Goal: Information Seeking & Learning: Learn about a topic

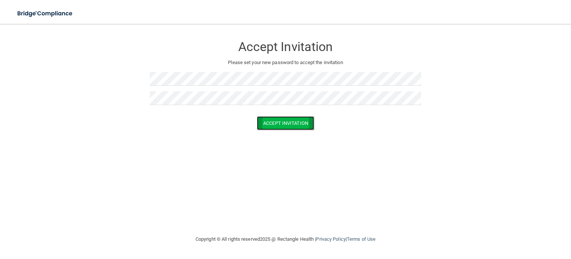
click at [281, 125] on button "Accept Invitation" at bounding box center [285, 123] width 57 height 14
click at [210, 106] on div at bounding box center [286, 100] width 272 height 19
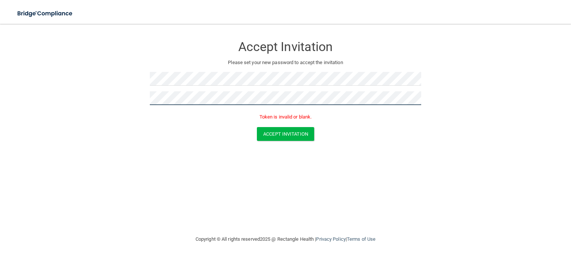
click at [257, 127] on button "Accept Invitation" at bounding box center [285, 134] width 57 height 14
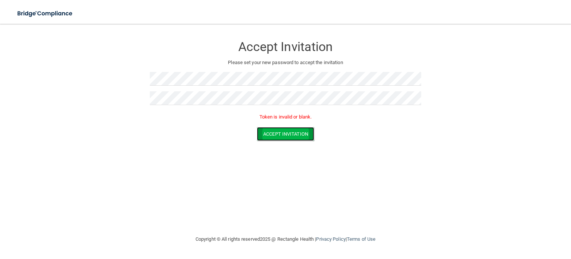
click at [290, 132] on button "Accept Invitation" at bounding box center [285, 134] width 57 height 14
click at [271, 141] on form "Accept Invitation Please set your new password to accept the invitation Token i…" at bounding box center [286, 90] width 542 height 118
click at [279, 134] on button "Accept Invitation" at bounding box center [285, 134] width 57 height 14
click at [304, 135] on button "Accept Invitation" at bounding box center [285, 134] width 57 height 14
click at [279, 120] on button "Accept Invitation" at bounding box center [285, 123] width 57 height 14
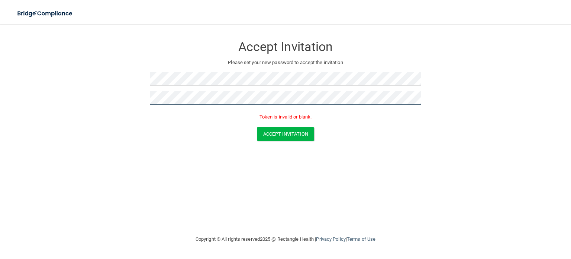
click at [257, 127] on button "Accept Invitation" at bounding box center [285, 134] width 57 height 14
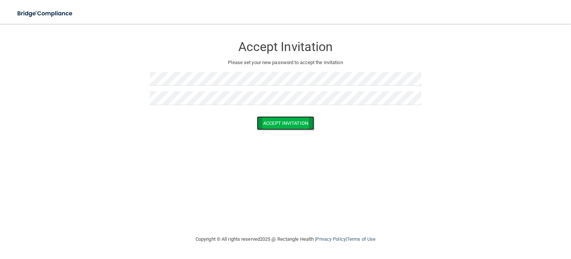
click at [280, 124] on button "Accept Invitation" at bounding box center [285, 123] width 57 height 14
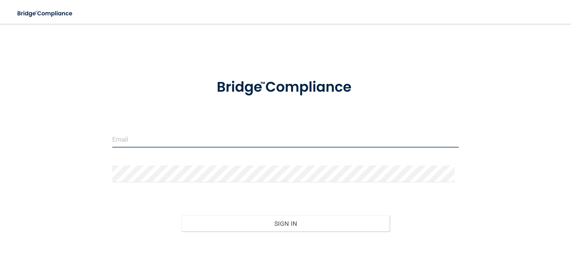
click at [207, 135] on input "email" at bounding box center [285, 139] width 347 height 17
type input "[EMAIL_ADDRESS][DOMAIN_NAME]"
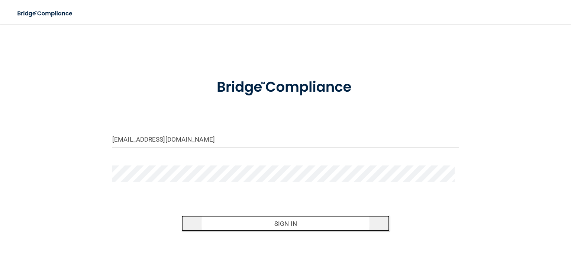
click at [249, 215] on button "Sign In" at bounding box center [286, 223] width 208 height 16
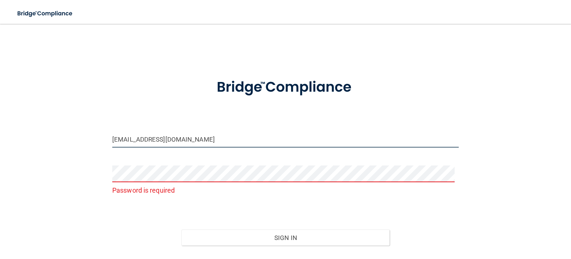
click at [158, 132] on input "oakleywill05@gmail.com" at bounding box center [285, 139] width 347 height 17
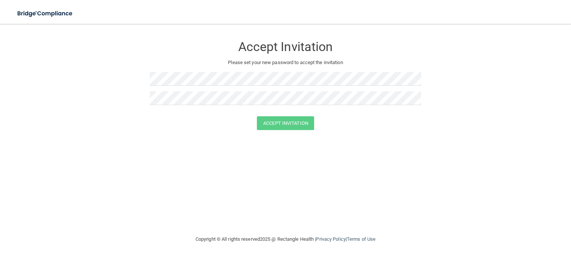
click at [171, 65] on p "Please set your new password to accept the invitation" at bounding box center [285, 62] width 260 height 9
click at [282, 118] on button "Accept Invitation" at bounding box center [285, 123] width 57 height 14
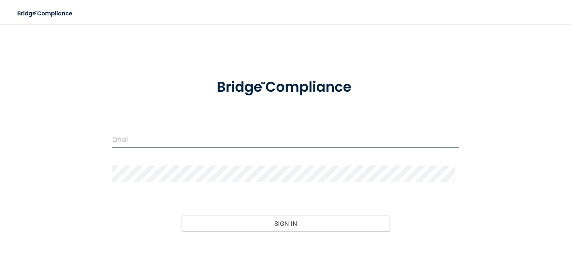
click at [144, 141] on input "email" at bounding box center [285, 139] width 347 height 17
type input "oakleywill05@gmail.com"
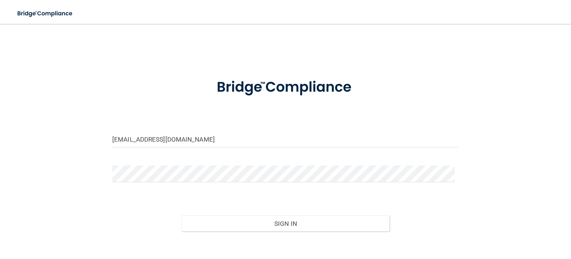
click at [302, 236] on div "Forgot Password?" at bounding box center [286, 249] width 358 height 37
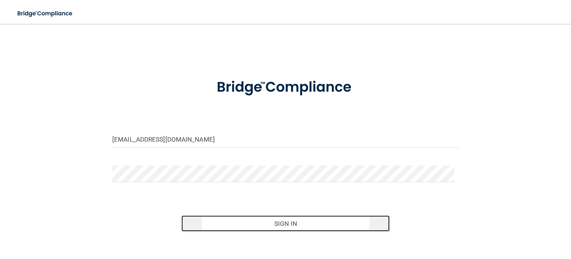
click at [284, 224] on button "Sign In" at bounding box center [286, 223] width 208 height 16
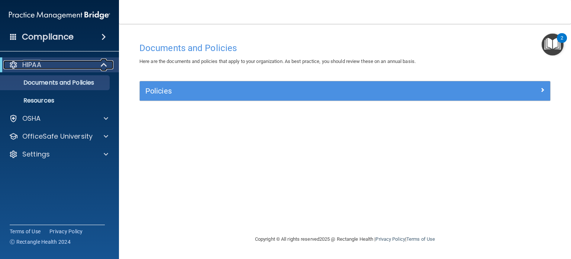
click at [73, 61] on div "HIPAA" at bounding box center [49, 64] width 92 height 9
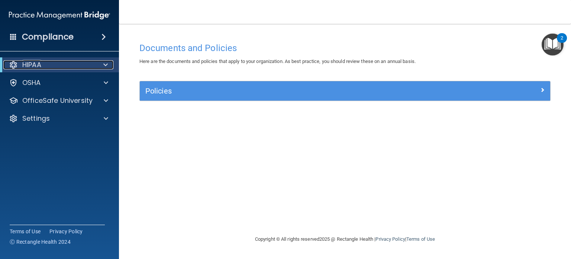
click at [73, 61] on div "HIPAA" at bounding box center [49, 64] width 92 height 9
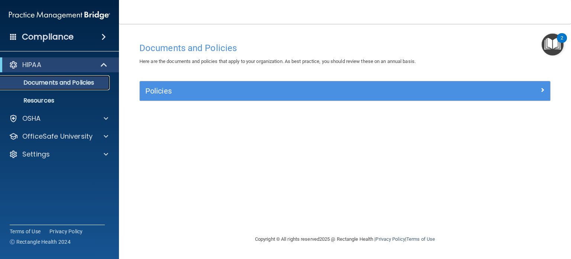
click at [74, 75] on link "Documents and Policies" at bounding box center [51, 82] width 117 height 15
click at [51, 81] on p "Documents and Policies" at bounding box center [56, 82] width 102 height 7
click at [112, 66] on div at bounding box center [104, 64] width 18 height 9
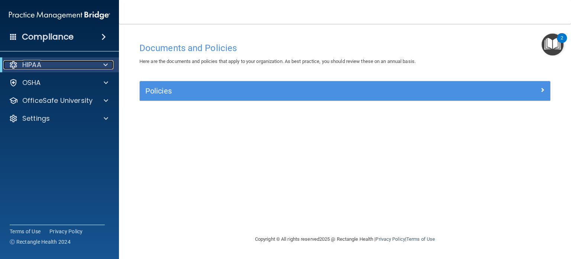
click at [106, 65] on span at bounding box center [105, 64] width 4 height 9
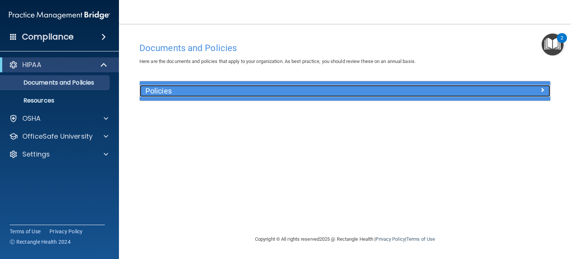
click at [228, 87] on h5 "Policies" at bounding box center [293, 91] width 297 height 8
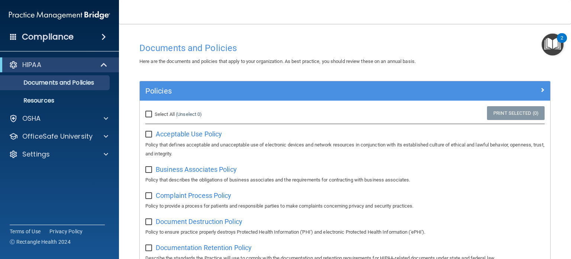
click at [148, 112] on input "Select All (Unselect 0) Unselect All" at bounding box center [149, 114] width 9 height 6
checkbox input "true"
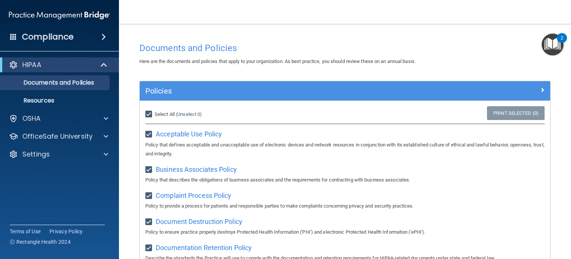
checkbox input "true"
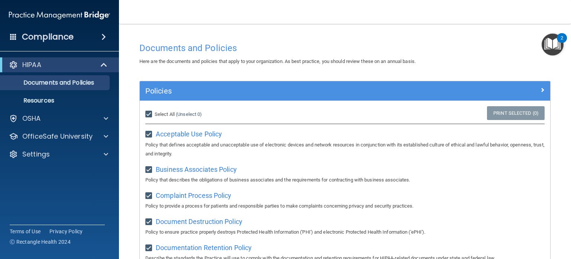
checkbox input "true"
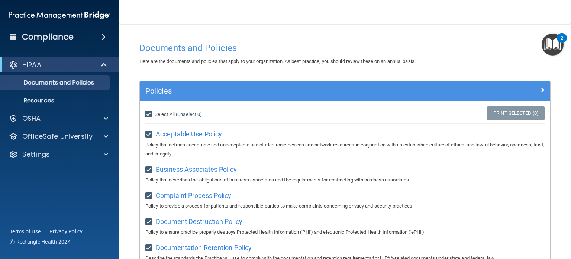
checkbox input "true"
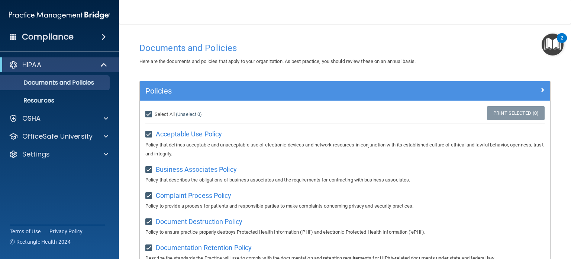
checkbox input "true"
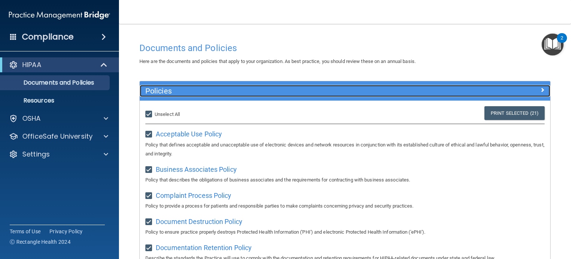
click at [533, 88] on div at bounding box center [499, 89] width 103 height 9
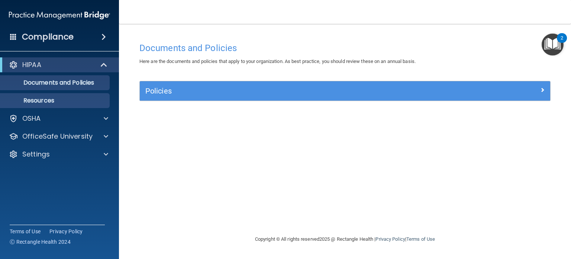
click at [86, 92] on ul "Documents and Policies Report an Incident Business Associates Emergency Plannin…" at bounding box center [60, 90] width 135 height 36
click at [65, 99] on p "Resources" at bounding box center [56, 100] width 102 height 7
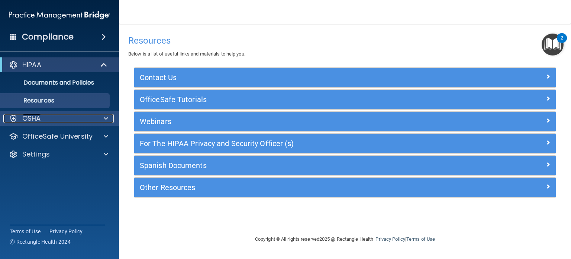
click at [62, 118] on div "OSHA" at bounding box center [49, 118] width 92 height 9
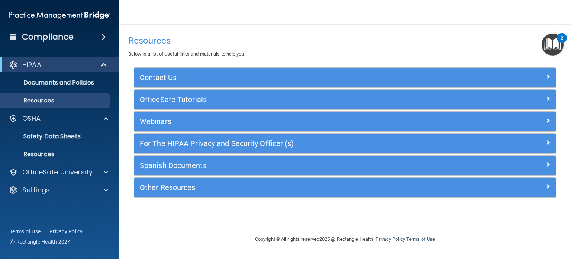
click at [102, 37] on span at bounding box center [104, 36] width 4 height 9
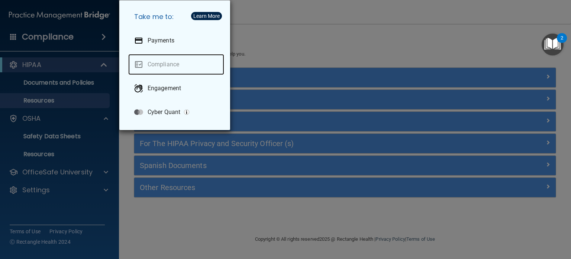
click at [161, 65] on link "Compliance" at bounding box center [176, 64] width 96 height 21
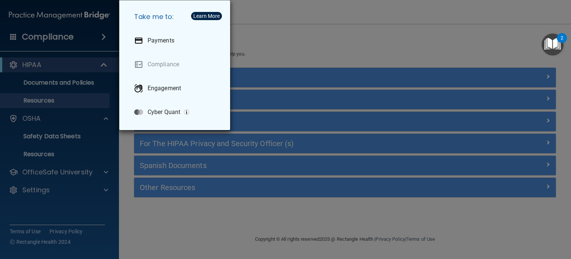
click at [75, 27] on div "Take me to: Payments Compliance Engagement Cyber Quant" at bounding box center [285, 129] width 571 height 259
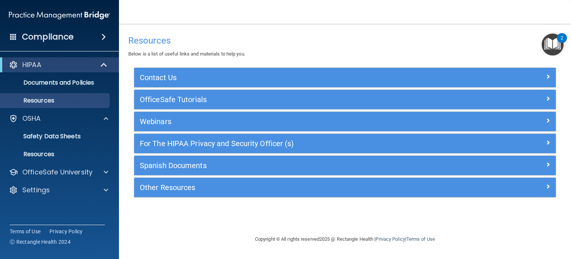
click at [95, 35] on div "Compliance" at bounding box center [59, 37] width 119 height 16
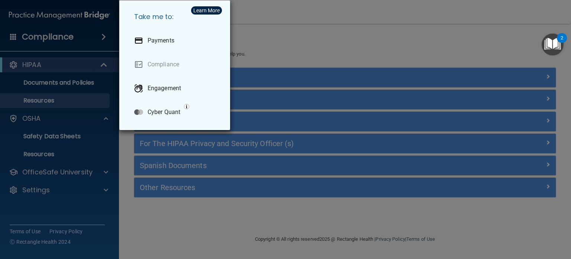
click at [113, 43] on div "Take me to: Payments Compliance Engagement Cyber Quant" at bounding box center [285, 129] width 571 height 259
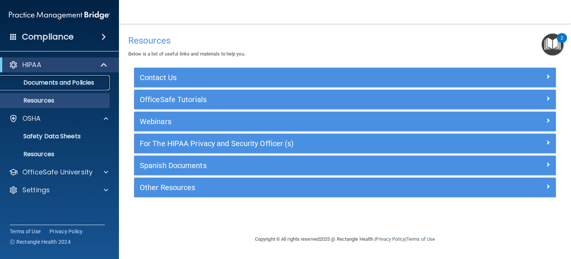
click at [81, 79] on p "Documents and Policies" at bounding box center [56, 82] width 102 height 7
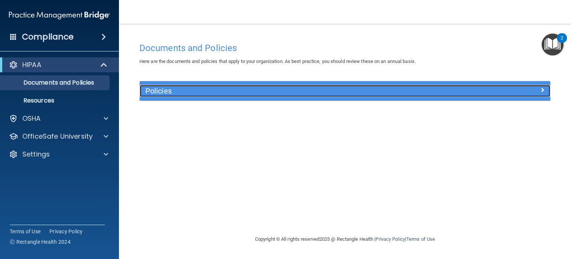
click at [484, 85] on div at bounding box center [499, 89] width 103 height 9
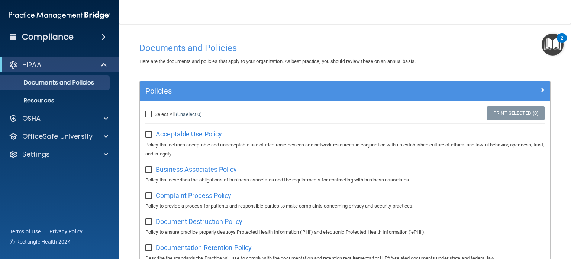
click at [155, 113] on span "Select All" at bounding box center [165, 114] width 20 height 6
click at [154, 113] on input "Select All (Unselect 0) Unselect All" at bounding box center [149, 114] width 9 height 6
checkbox input "true"
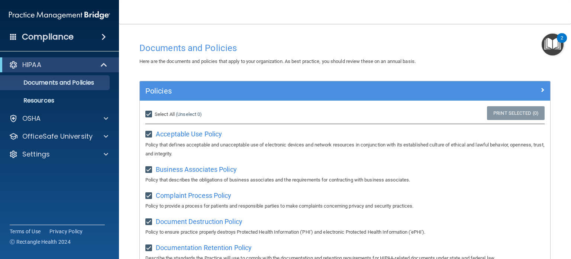
checkbox input "true"
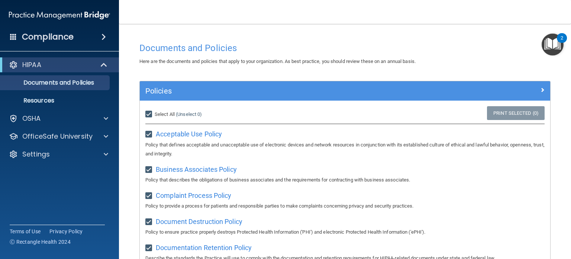
checkbox input "true"
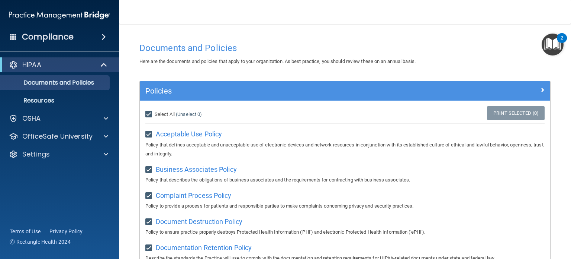
checkbox input "true"
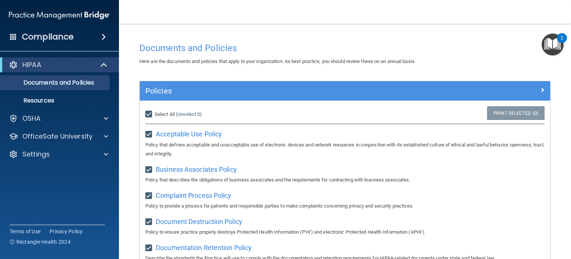
checkbox input "true"
click at [512, 110] on link "Print Selected (21)" at bounding box center [515, 113] width 60 height 14
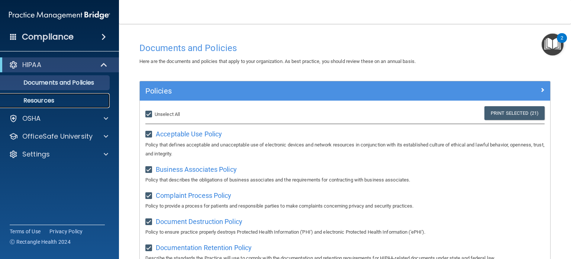
click at [57, 104] on link "Resources" at bounding box center [51, 100] width 117 height 15
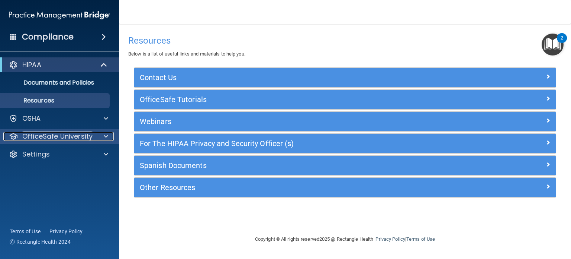
click at [96, 134] on div at bounding box center [105, 136] width 19 height 9
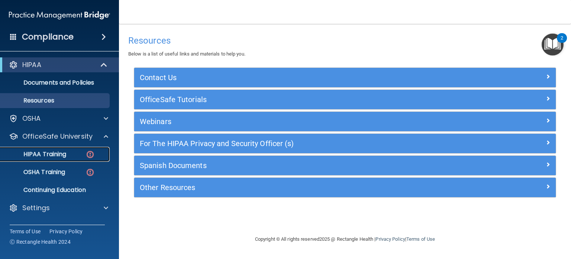
click at [63, 152] on p "HIPAA Training" at bounding box center [35, 153] width 61 height 7
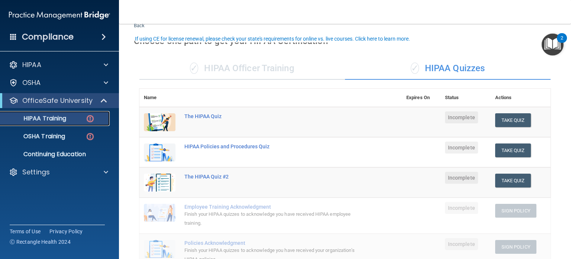
scroll to position [37, 0]
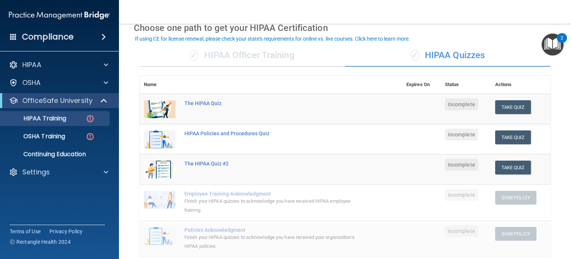
click at [230, 53] on div "✓ HIPAA Officer Training" at bounding box center [242, 55] width 206 height 22
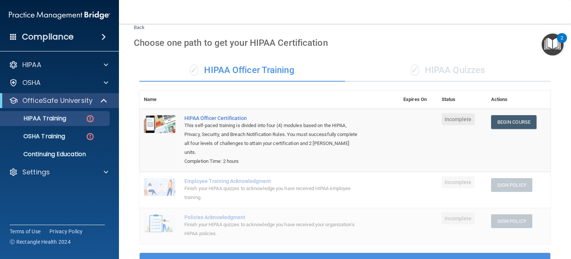
scroll to position [0, 0]
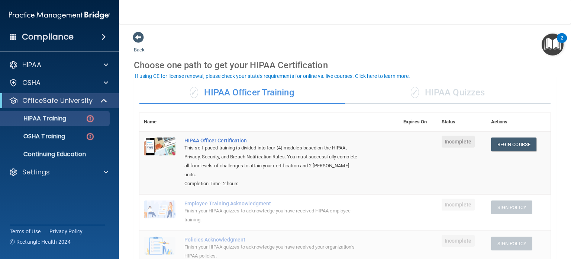
click at [450, 90] on div "✓ HIPAA Quizzes" at bounding box center [448, 92] width 206 height 22
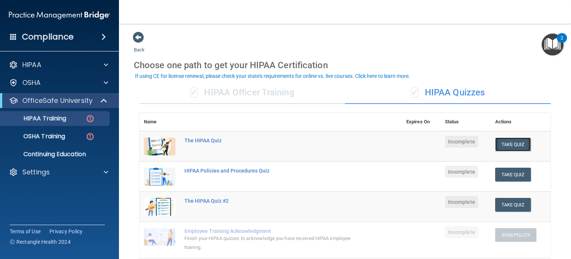
click at [513, 147] on button "Take Quiz" at bounding box center [513, 144] width 36 height 14
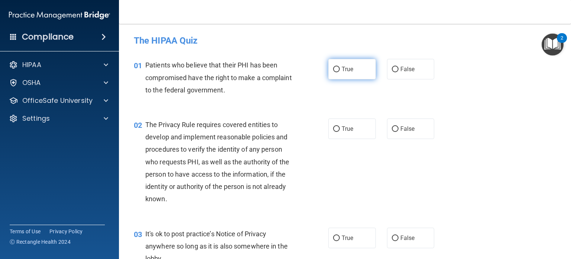
click at [344, 70] on span "True" at bounding box center [348, 68] width 12 height 7
click at [340, 70] on input "True" at bounding box center [336, 70] width 7 height 6
radio input "true"
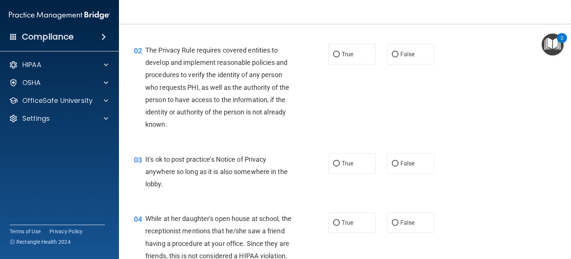
scroll to position [37, 0]
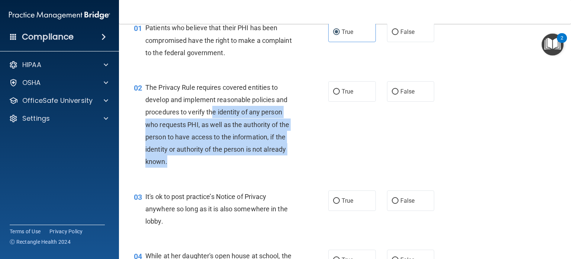
drag, startPoint x: 242, startPoint y: 163, endPoint x: 202, endPoint y: 94, distance: 79.5
click at [204, 96] on div "The Privacy Rule requires covered entities to develop and implement reasonable …" at bounding box center [222, 124] width 154 height 87
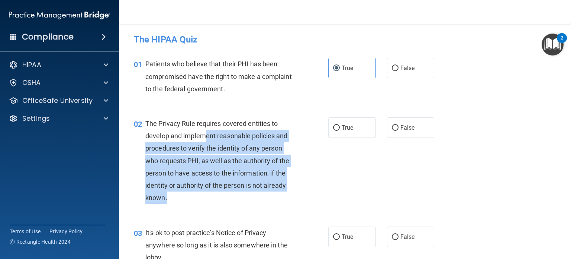
scroll to position [0, 0]
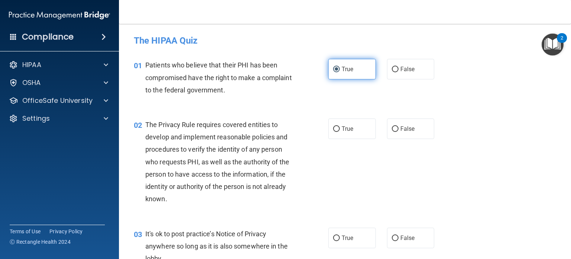
click at [342, 72] on span "True" at bounding box center [348, 68] width 12 height 7
click at [340, 72] on input "True" at bounding box center [336, 70] width 7 height 6
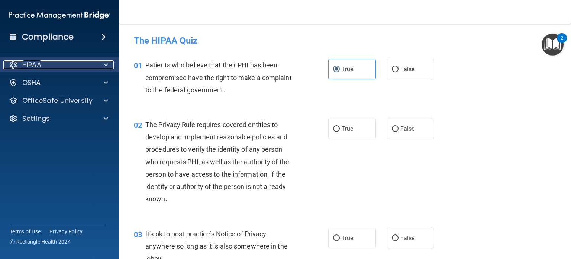
click at [101, 63] on div at bounding box center [105, 64] width 19 height 9
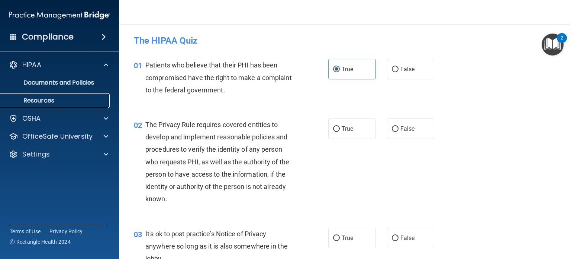
click at [47, 97] on p "Resources" at bounding box center [56, 100] width 102 height 7
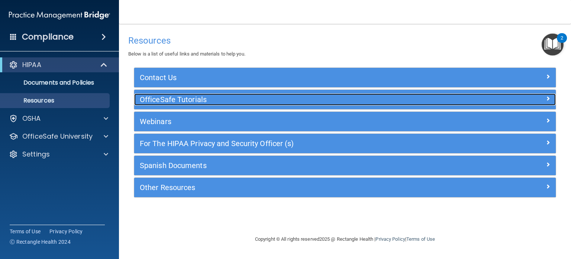
click at [180, 99] on h5 "OfficeSafe Tutorials" at bounding box center [292, 99] width 305 height 8
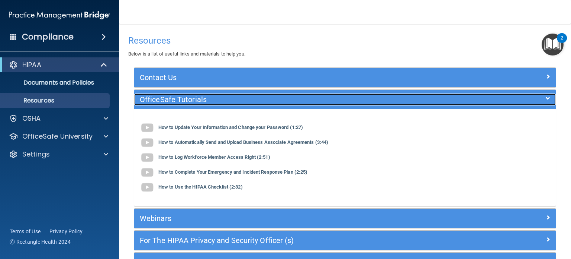
click at [180, 99] on h5 "OfficeSafe Tutorials" at bounding box center [292, 99] width 305 height 8
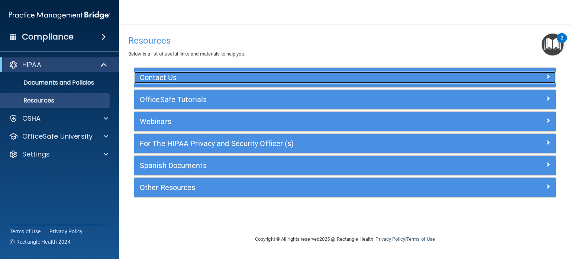
click at [179, 80] on h5 "Contact Us" at bounding box center [292, 77] width 305 height 8
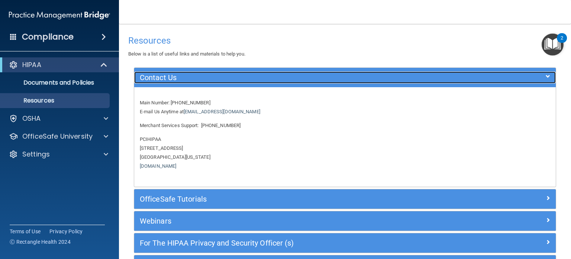
click at [179, 80] on h5 "Contact Us" at bounding box center [292, 77] width 305 height 8
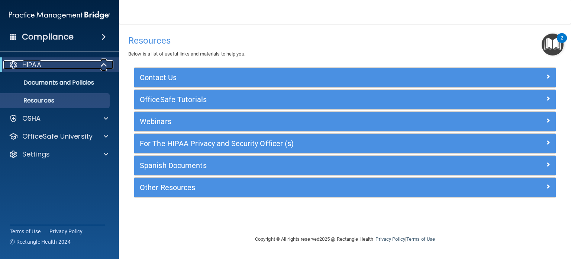
click at [102, 62] on span at bounding box center [105, 64] width 6 height 9
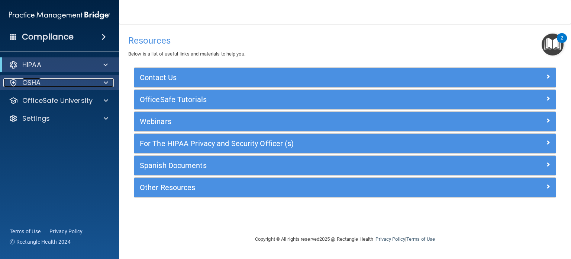
click at [101, 80] on div at bounding box center [105, 82] width 19 height 9
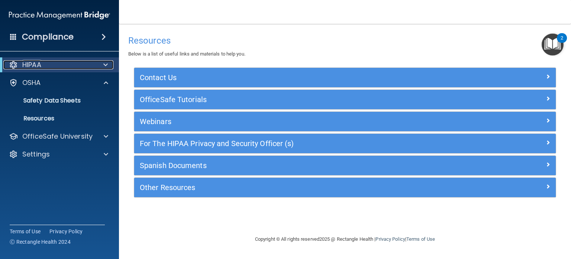
click at [42, 64] on div "HIPAA" at bounding box center [49, 64] width 92 height 9
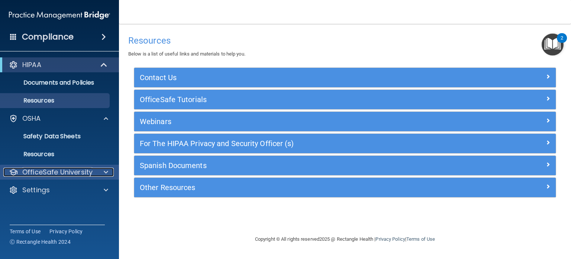
click at [68, 172] on p "OfficeSafe University" at bounding box center [57, 171] width 70 height 9
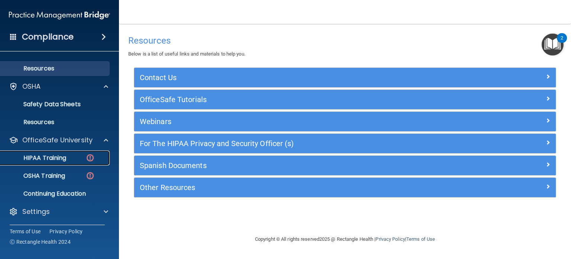
click at [89, 157] on img at bounding box center [90, 157] width 9 height 9
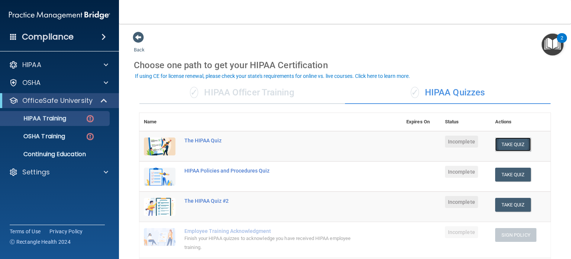
click at [509, 144] on button "Take Quiz" at bounding box center [513, 144] width 36 height 14
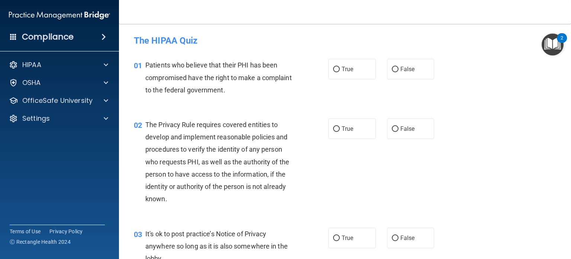
click at [134, 63] on span "01" at bounding box center [138, 65] width 8 height 9
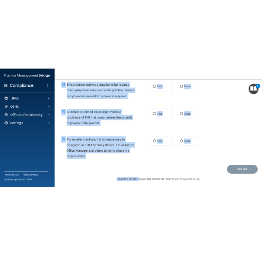
scroll to position [1794, 0]
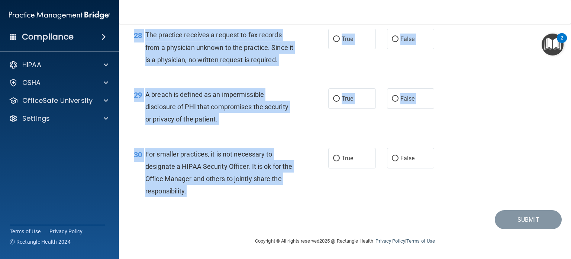
drag, startPoint x: 135, startPoint y: 45, endPoint x: 205, endPoint y: 194, distance: 164.7
copy form "The HIPAA Quiz This quiz doesn’t expire until . Are you sure you want to take t…"
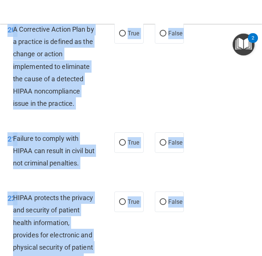
click at [230, 116] on div "20 A Corrective Action Plan by a practice is defined as the change or action im…" at bounding box center [131, 68] width 258 height 109
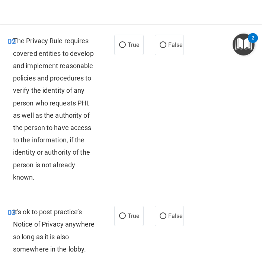
scroll to position [0, 0]
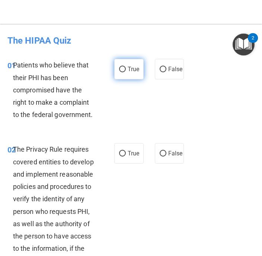
click at [133, 67] on span "True" at bounding box center [134, 68] width 12 height 7
click at [126, 67] on input "True" at bounding box center [122, 70] width 7 height 6
radio input "true"
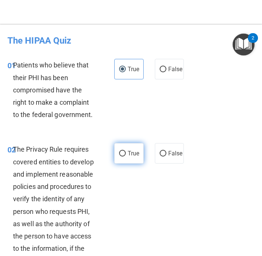
click at [129, 159] on label "True" at bounding box center [128, 153] width 29 height 20
click at [126, 156] on input "True" at bounding box center [122, 154] width 7 height 6
radio input "true"
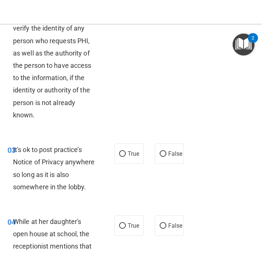
scroll to position [194, 0]
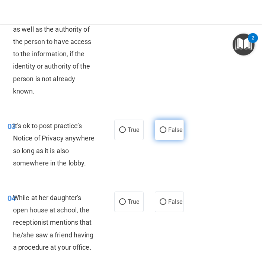
click at [159, 124] on label "False" at bounding box center [169, 129] width 29 height 20
click at [160, 127] on input "False" at bounding box center [163, 130] width 7 height 6
radio input "true"
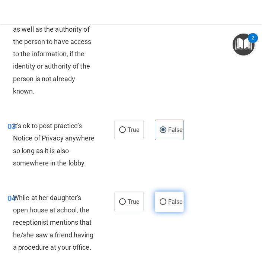
click at [167, 209] on label "False" at bounding box center [169, 201] width 29 height 20
click at [166, 205] on input "False" at bounding box center [163, 202] width 7 height 6
radio input "true"
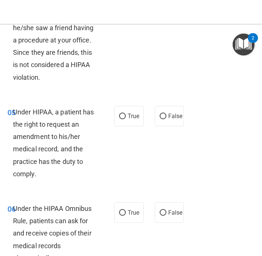
scroll to position [405, 0]
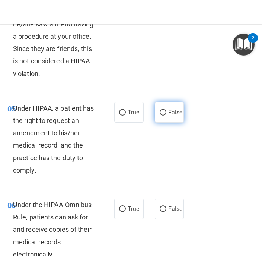
click at [168, 116] on span "False" at bounding box center [175, 112] width 15 height 7
click at [166, 115] on input "False" at bounding box center [163, 113] width 7 height 6
radio input "true"
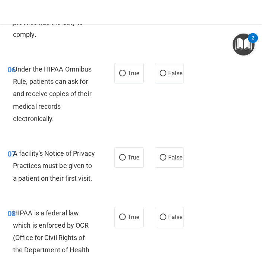
scroll to position [604, 0]
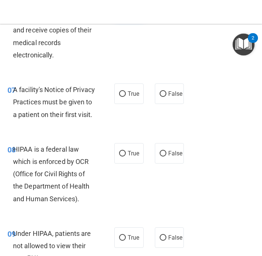
click at [131, 13] on span "True" at bounding box center [134, 9] width 12 height 7
click at [126, 13] on input "True" at bounding box center [122, 10] width 7 height 6
radio input "true"
click at [128, 104] on label "True" at bounding box center [128, 93] width 29 height 20
click at [126, 97] on input "True" at bounding box center [122, 94] width 7 height 6
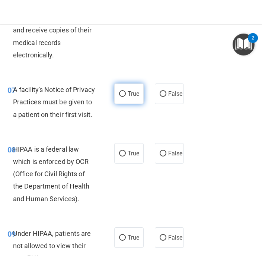
radio input "true"
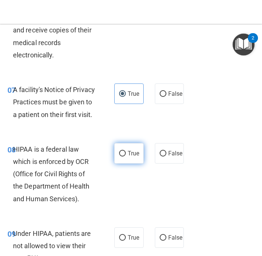
click at [132, 157] on span "True" at bounding box center [134, 153] width 12 height 7
click at [126, 156] on input "True" at bounding box center [122, 154] width 7 height 6
radio input "true"
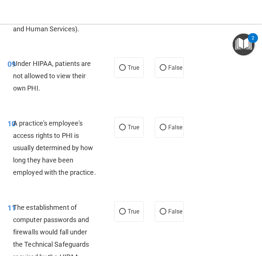
scroll to position [775, 0]
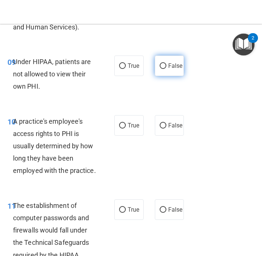
click at [169, 76] on label "False" at bounding box center [169, 65] width 29 height 20
click at [166, 69] on input "False" at bounding box center [163, 66] width 7 height 6
radio input "true"
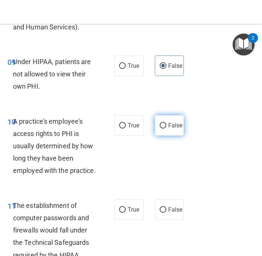
drag, startPoint x: 170, startPoint y: 158, endPoint x: 169, endPoint y: 163, distance: 5.1
drag, startPoint x: 169, startPoint y: 163, endPoint x: 168, endPoint y: 173, distance: 10.1
drag, startPoint x: 168, startPoint y: 173, endPoint x: 166, endPoint y: 162, distance: 11.5
click at [168, 129] on span "False" at bounding box center [175, 125] width 15 height 7
drag, startPoint x: 173, startPoint y: 165, endPoint x: 160, endPoint y: 160, distance: 13.4
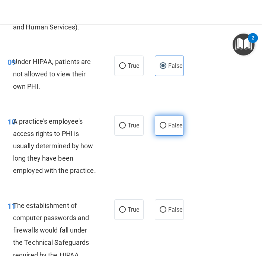
click at [160, 128] on input "False" at bounding box center [163, 126] width 7 height 6
radio input "true"
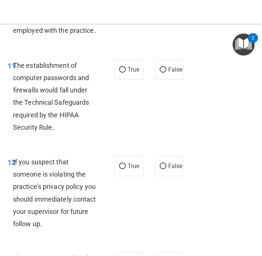
scroll to position [930, 0]
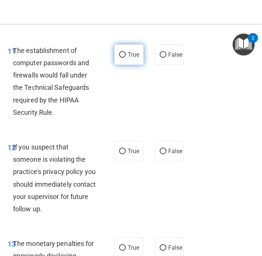
click at [129, 65] on label "True" at bounding box center [128, 54] width 29 height 20
click at [126, 58] on input "True" at bounding box center [122, 55] width 7 height 6
radio input "true"
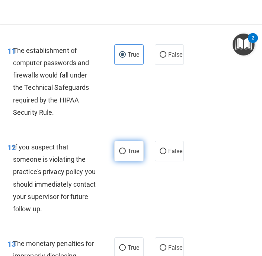
drag, startPoint x: 125, startPoint y: 202, endPoint x: 119, endPoint y: 202, distance: 5.2
drag, startPoint x: 119, startPoint y: 202, endPoint x: 115, endPoint y: 203, distance: 4.9
click at [115, 161] on label "True" at bounding box center [128, 151] width 29 height 20
click at [119, 154] on input "True" at bounding box center [122, 151] width 7 height 6
radio input "true"
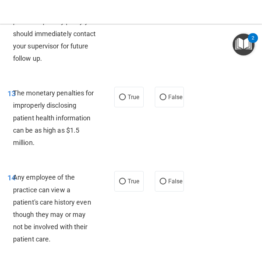
scroll to position [1116, 0]
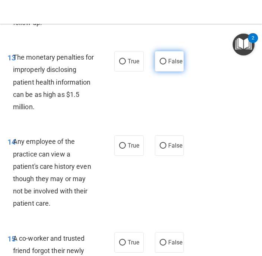
click at [160, 64] on input "False" at bounding box center [163, 62] width 7 height 6
radio input "true"
click at [160, 64] on input "False" at bounding box center [163, 62] width 7 height 6
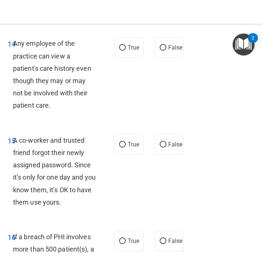
scroll to position [1214, 0]
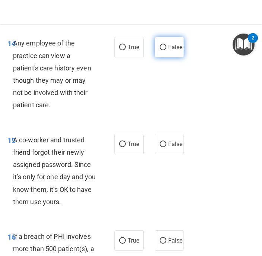
click at [168, 51] on span "False" at bounding box center [175, 47] width 15 height 7
click at [166, 50] on input "False" at bounding box center [163, 48] width 7 height 6
radio input "true"
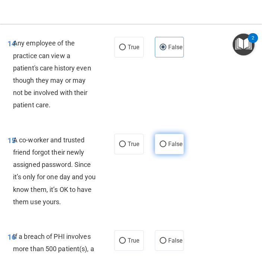
click at [170, 154] on label "False" at bounding box center [169, 144] width 29 height 20
click at [166, 147] on input "False" at bounding box center [163, 144] width 7 height 6
radio input "true"
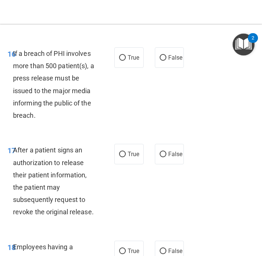
scroll to position [1428, 0]
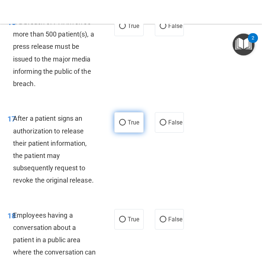
click at [125, 132] on label "True" at bounding box center [128, 122] width 29 height 20
click at [125, 125] on input "True" at bounding box center [122, 123] width 7 height 6
radio input "true"
click at [131, 29] on span "True" at bounding box center [134, 25] width 12 height 7
click at [126, 29] on input "True" at bounding box center [122, 26] width 7 height 6
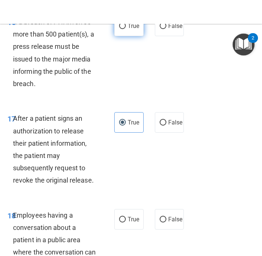
radio input "true"
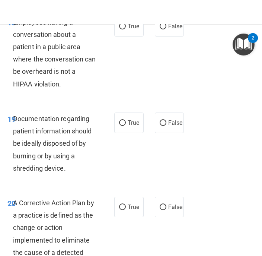
scroll to position [1628, 0]
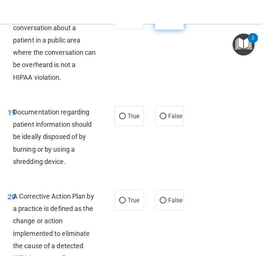
click at [170, 23] on span "False" at bounding box center [175, 19] width 15 height 7
click at [166, 23] on input "False" at bounding box center [163, 20] width 7 height 6
radio input "true"
click at [132, 119] on span "True" at bounding box center [134, 115] width 12 height 7
click at [126, 119] on input "True" at bounding box center [122, 116] width 7 height 6
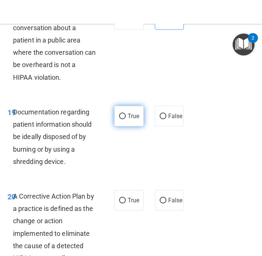
radio input "true"
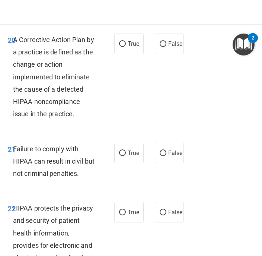
scroll to position [1784, 0]
click at [130, 54] on label "True" at bounding box center [128, 43] width 29 height 20
click at [126, 47] on input "True" at bounding box center [122, 44] width 7 height 6
radio input "true"
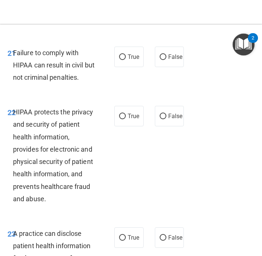
scroll to position [1880, 0]
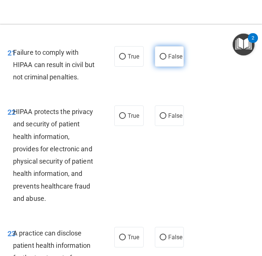
click at [169, 60] on span "False" at bounding box center [175, 56] width 15 height 7
click at [166, 60] on input "False" at bounding box center [163, 57] width 7 height 6
radio input "true"
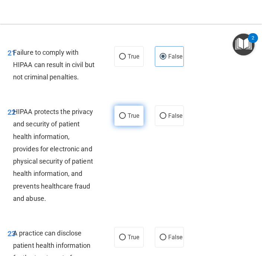
click at [128, 126] on label "True" at bounding box center [128, 115] width 29 height 20
click at [126, 119] on input "True" at bounding box center [122, 116] width 7 height 6
radio input "true"
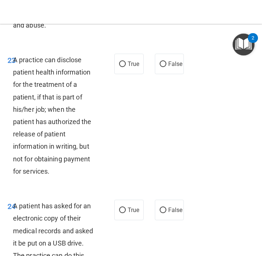
scroll to position [2054, 0]
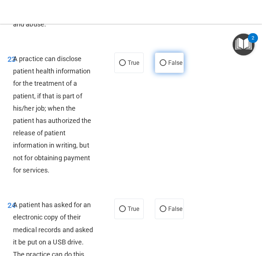
click at [172, 73] on label "False" at bounding box center [169, 62] width 29 height 20
click at [166, 66] on input "False" at bounding box center [163, 63] width 7 height 6
radio input "true"
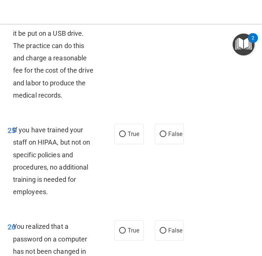
scroll to position [2275, 0]
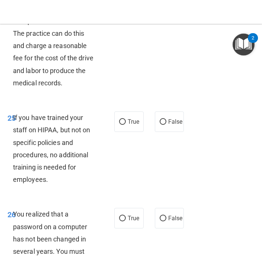
radio input "true"
click at [165, 132] on label "False" at bounding box center [169, 121] width 29 height 20
click at [165, 125] on input "False" at bounding box center [163, 122] width 7 height 6
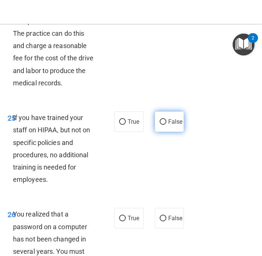
radio input "true"
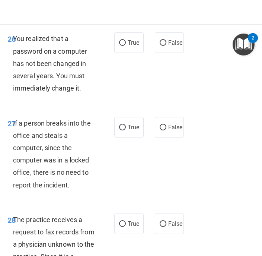
scroll to position [2484, 0]
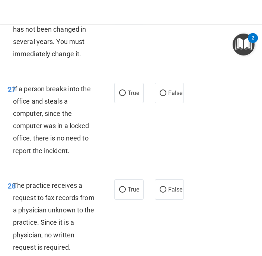
click at [126, 19] on label "True" at bounding box center [128, 8] width 29 height 20
click at [126, 12] on input "True" at bounding box center [122, 9] width 7 height 6
radio input "true"
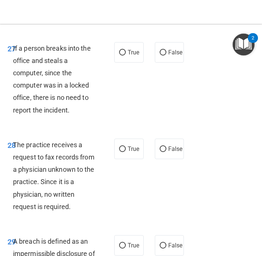
scroll to position [2526, 0]
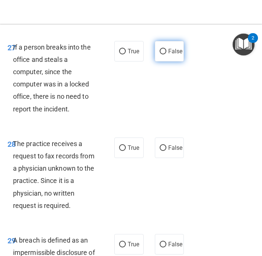
click at [174, 55] on span "False" at bounding box center [175, 51] width 15 height 7
click at [166, 54] on input "False" at bounding box center [163, 52] width 7 height 6
radio input "true"
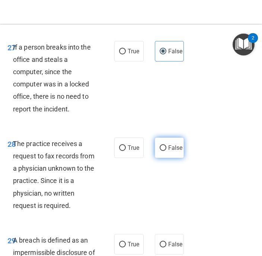
click at [161, 151] on input "False" at bounding box center [163, 148] width 7 height 6
radio input "true"
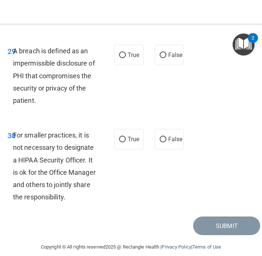
scroll to position [2715, 0]
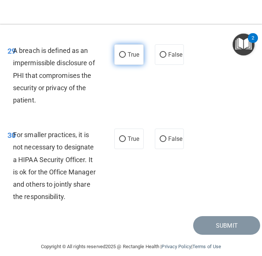
click at [128, 58] on span "True" at bounding box center [134, 54] width 12 height 7
click at [124, 58] on input "True" at bounding box center [122, 55] width 7 height 6
radio input "true"
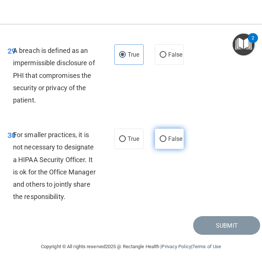
click at [168, 142] on span "False" at bounding box center [175, 138] width 15 height 7
click at [166, 142] on input "False" at bounding box center [163, 139] width 7 height 6
radio input "true"
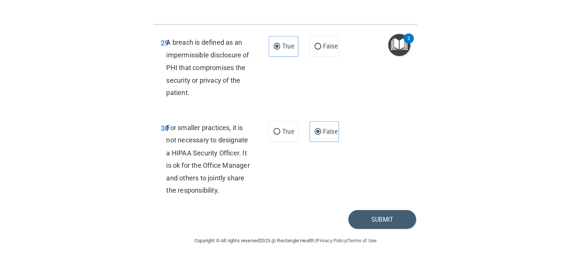
scroll to position [2798, 0]
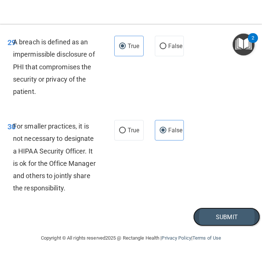
click at [210, 216] on button "Submit" at bounding box center [226, 216] width 67 height 19
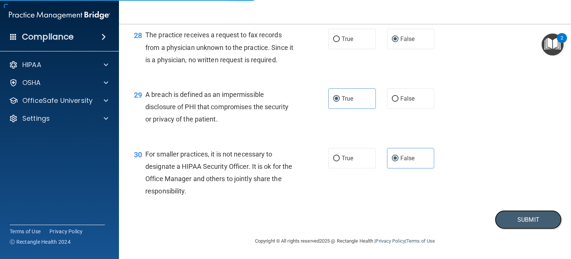
scroll to position [1794, 0]
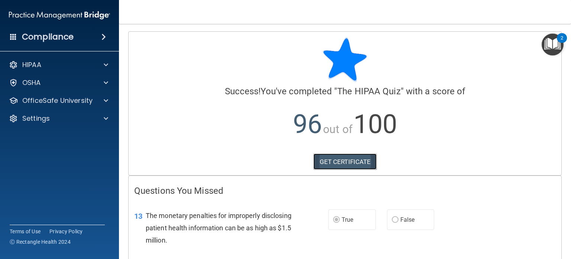
click at [328, 158] on link "GET CERTIFICATE" at bounding box center [346, 161] width 64 height 16
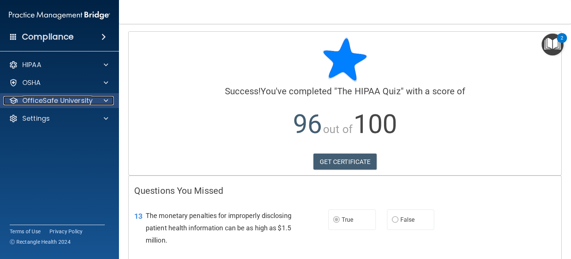
drag, startPoint x: 93, startPoint y: 102, endPoint x: 106, endPoint y: 99, distance: 13.8
click at [106, 102] on span at bounding box center [106, 100] width 4 height 9
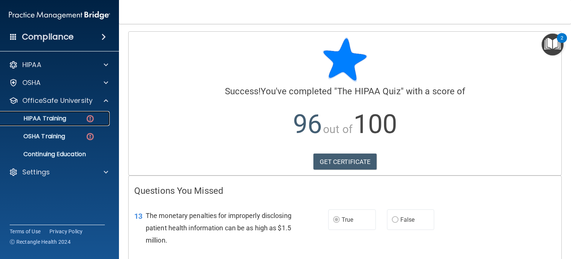
drag, startPoint x: 55, startPoint y: 122, endPoint x: 32, endPoint y: 113, distance: 24.4
click at [32, 113] on link "HIPAA Training" at bounding box center [51, 118] width 117 height 15
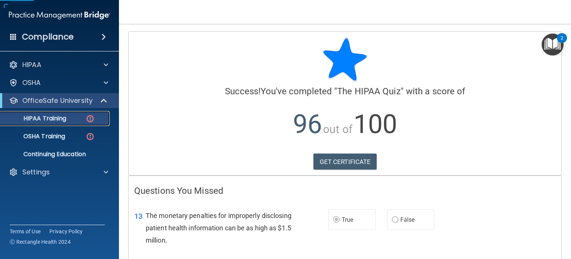
click at [36, 117] on p "HIPAA Training" at bounding box center [35, 118] width 61 height 7
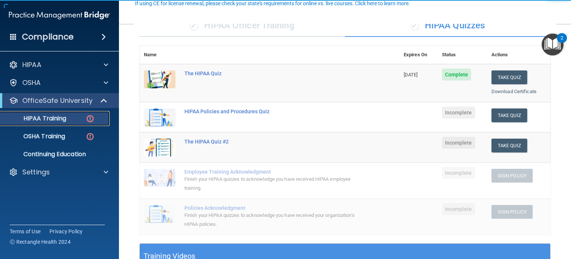
scroll to position [72, 0]
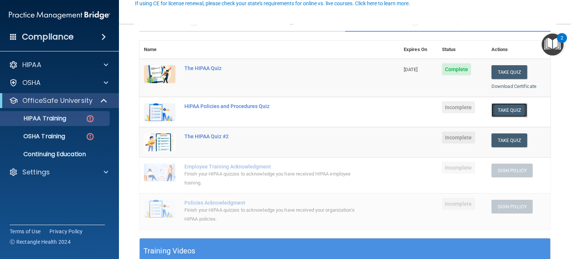
click at [501, 104] on button "Take Quiz" at bounding box center [510, 110] width 36 height 14
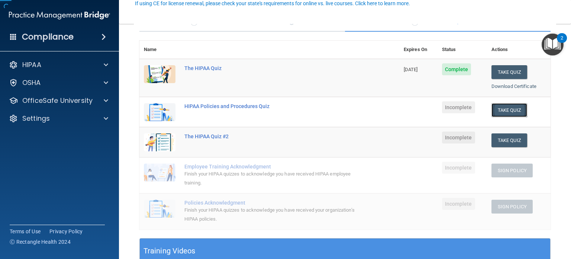
click at [501, 104] on button "Take Quiz" at bounding box center [510, 110] width 36 height 14
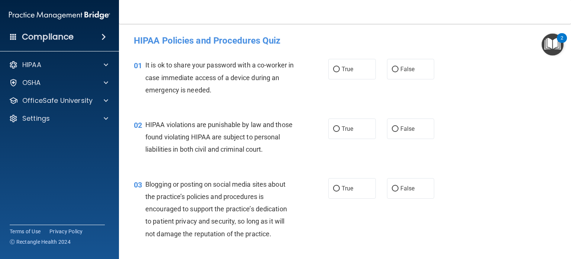
click at [134, 41] on h4 "HIPAA Policies and Procedures Quiz" at bounding box center [345, 41] width 423 height 10
drag, startPoint x: 134, startPoint y: 41, endPoint x: 206, endPoint y: 129, distance: 113.6
drag, startPoint x: 206, startPoint y: 129, endPoint x: 133, endPoint y: 35, distance: 118.8
click at [133, 35] on div "HIPAA Policies and Procedures Quiz" at bounding box center [345, 40] width 434 height 18
click at [136, 40] on h4 "HIPAA Policies and Procedures Quiz" at bounding box center [345, 41] width 423 height 10
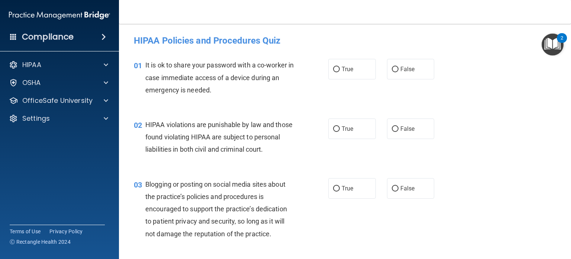
click at [132, 36] on div "HIPAA Policies and Procedures Quiz" at bounding box center [345, 40] width 434 height 18
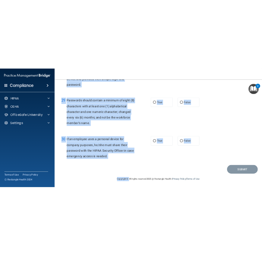
scroll to position [1955, 0]
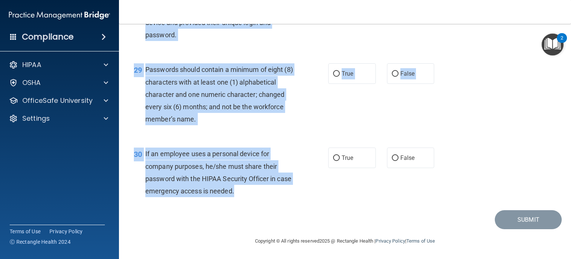
drag, startPoint x: 131, startPoint y: 39, endPoint x: 286, endPoint y: 189, distance: 215.7
copy form "HIPAA Policies and Procedures Quiz This quiz doesn’t expire until . Are you sur…"
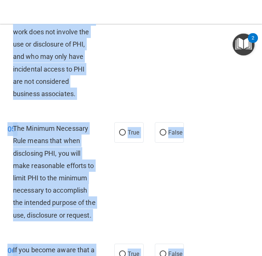
scroll to position [0, 0]
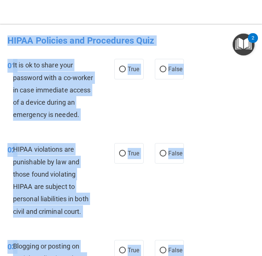
click at [158, 100] on div "01 It is ok to share your password with a co-worker in case immediate access of…" at bounding box center [131, 91] width 258 height 84
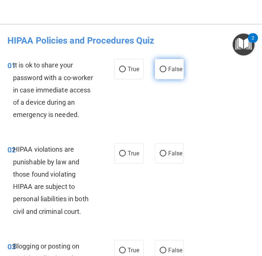
click at [160, 71] on input "False" at bounding box center [163, 70] width 7 height 6
radio input "true"
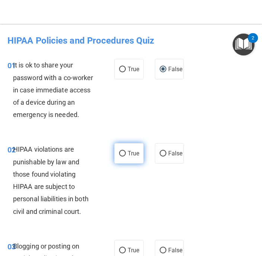
click at [126, 158] on label "True" at bounding box center [128, 153] width 29 height 20
click at [126, 156] on input "True" at bounding box center [122, 154] width 7 height 6
radio input "true"
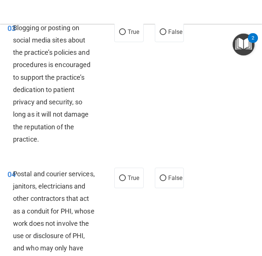
scroll to position [223, 0]
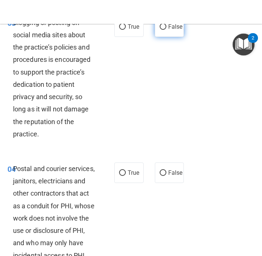
click at [155, 25] on label "False" at bounding box center [169, 26] width 29 height 20
click at [160, 25] on input "False" at bounding box center [163, 27] width 7 height 6
radio input "true"
click at [124, 170] on label "True" at bounding box center [128, 172] width 29 height 20
click at [124, 170] on input "True" at bounding box center [122, 173] width 7 height 6
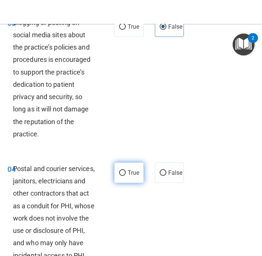
radio input "true"
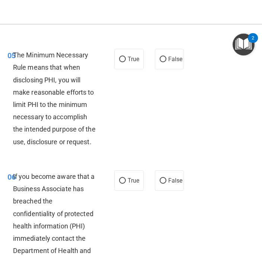
scroll to position [484, 0]
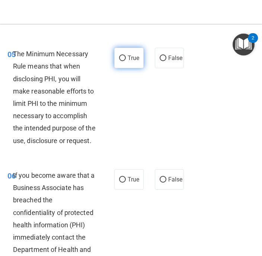
click at [129, 61] on span "True" at bounding box center [134, 57] width 12 height 7
click at [126, 61] on input "True" at bounding box center [122, 58] width 7 height 6
radio input "true"
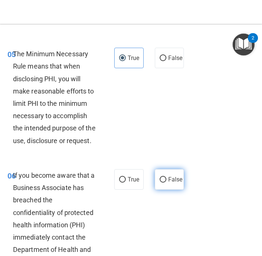
click at [173, 189] on label "False" at bounding box center [169, 179] width 29 height 20
click at [166, 182] on input "False" at bounding box center [163, 180] width 7 height 6
radio input "true"
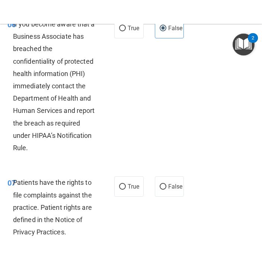
scroll to position [707, 0]
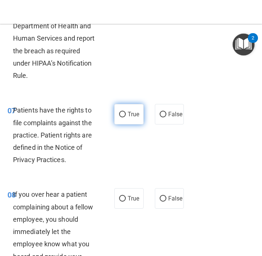
click at [123, 124] on label "True" at bounding box center [128, 114] width 29 height 20
click at [123, 117] on input "True" at bounding box center [122, 115] width 7 height 6
radio input "true"
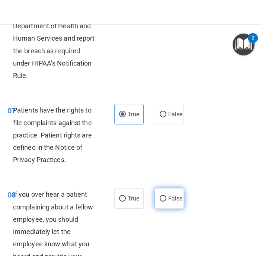
click at [162, 208] on label "False" at bounding box center [169, 198] width 29 height 20
click at [162, 201] on input "False" at bounding box center [163, 199] width 7 height 6
radio input "true"
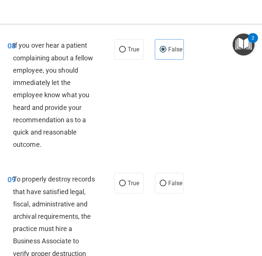
click at [160, 208] on div "09 To properly destroy records that have satisfied legal, fiscal, administrativ…" at bounding box center [131, 236] width 258 height 146
click at [166, 193] on label "False" at bounding box center [169, 183] width 29 height 20
click at [166, 186] on input "False" at bounding box center [163, 183] width 7 height 6
radio input "true"
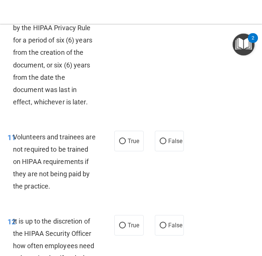
scroll to position [1190, 0]
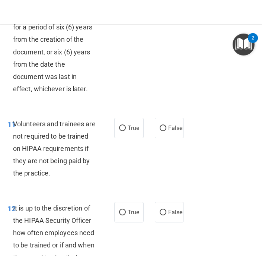
radio input "true"
click at [190, 152] on div "11 Volunteers and trainees are not required to be trained on HIPAA requirements…" at bounding box center [131, 150] width 258 height 84
click at [168, 131] on span "False" at bounding box center [175, 127] width 15 height 7
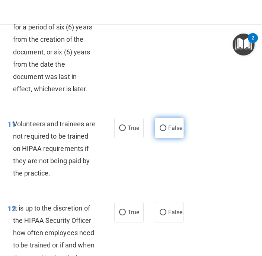
click at [166, 131] on input "False" at bounding box center [163, 128] width 7 height 6
radio input "true"
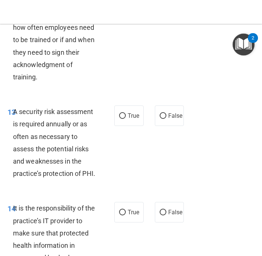
scroll to position [1413, 0]
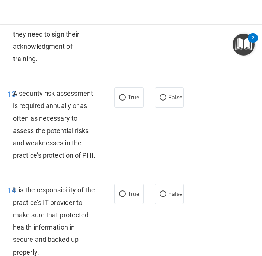
radio input "true"
click at [110, 165] on div "13 A security risk assessment is required annually or as often as necessary to …" at bounding box center [60, 126] width 129 height 78
click at [124, 107] on label "True" at bounding box center [128, 97] width 29 height 20
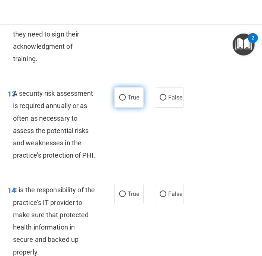
click at [124, 100] on input "True" at bounding box center [122, 98] width 7 height 6
radio input "true"
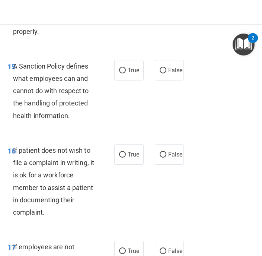
scroll to position [1637, 0]
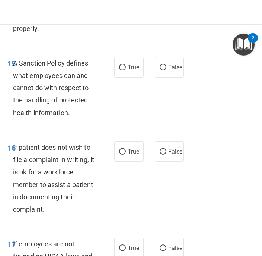
radio input "true"
click at [121, 70] on input "True" at bounding box center [122, 68] width 7 height 6
radio input "true"
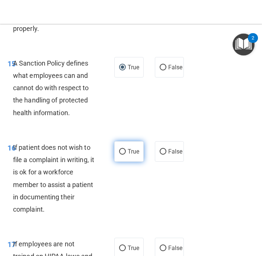
click at [131, 155] on span "True" at bounding box center [134, 151] width 12 height 7
click at [126, 154] on input "True" at bounding box center [122, 152] width 7 height 6
radio input "true"
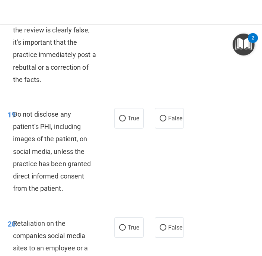
scroll to position [1934, 0]
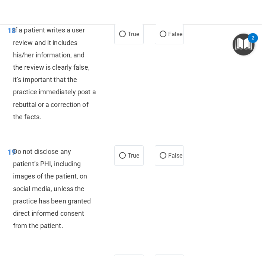
radio input "true"
click at [173, 38] on span "False" at bounding box center [175, 34] width 15 height 7
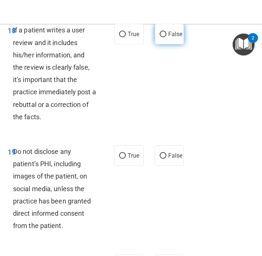
click at [166, 37] on input "False" at bounding box center [163, 35] width 7 height 6
radio input "true"
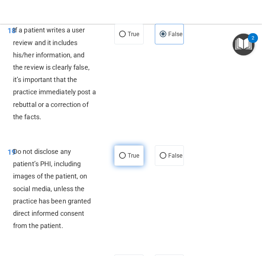
click at [123, 166] on label "True" at bounding box center [128, 155] width 29 height 20
click at [123, 158] on input "True" at bounding box center [122, 156] width 7 height 6
radio input "true"
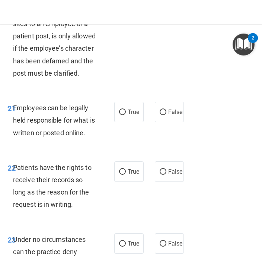
scroll to position [2195, 0]
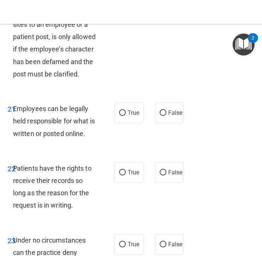
click at [175, 93] on div "20 Retaliation on the companies social media sites to an employee or a patient …" at bounding box center [131, 38] width 258 height 109
click at [171, 7] on span "False" at bounding box center [175, 3] width 15 height 7
click at [166, 7] on input "False" at bounding box center [163, 4] width 7 height 6
radio input "true"
click at [123, 123] on label "True" at bounding box center [128, 112] width 29 height 20
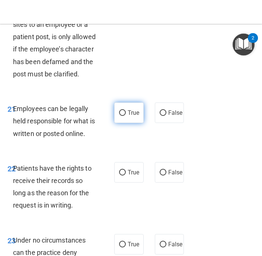
click at [123, 116] on input "True" at bounding box center [122, 113] width 7 height 6
radio input "true"
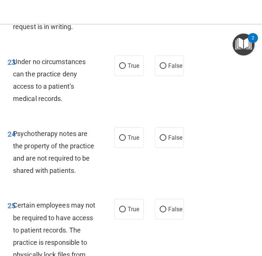
scroll to position [2381, 0]
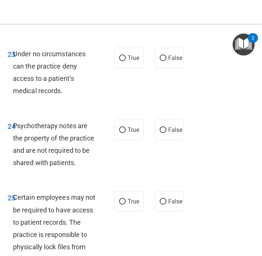
radio input "true"
click at [177, 68] on label "False" at bounding box center [169, 58] width 29 height 20
click at [166, 61] on input "False" at bounding box center [163, 58] width 7 height 6
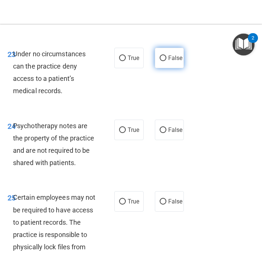
radio input "true"
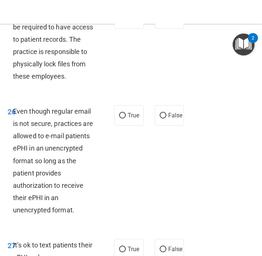
scroll to position [2567, 0]
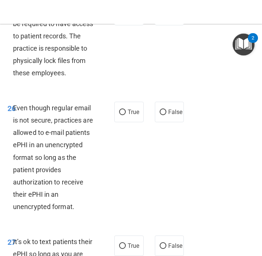
radio input "true"
click at [128, 25] on label "True" at bounding box center [128, 15] width 29 height 20
click at [126, 18] on input "True" at bounding box center [122, 16] width 7 height 6
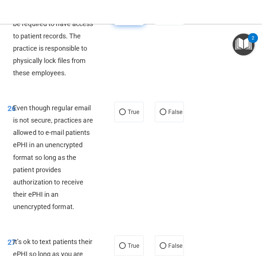
radio input "true"
click at [128, 115] on span "True" at bounding box center [134, 111] width 12 height 7
click at [126, 115] on input "True" at bounding box center [122, 112] width 7 height 6
radio input "true"
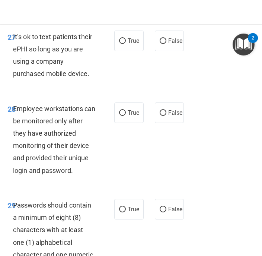
scroll to position [2790, 0]
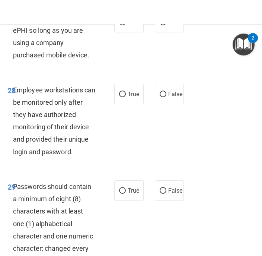
click at [182, 74] on div "27 It’s ok to text patients their ePHI so long as you are using a company purch…" at bounding box center [131, 39] width 258 height 72
click at [169, 26] on span "False" at bounding box center [175, 22] width 15 height 7
click at [166, 25] on input "False" at bounding box center [163, 23] width 7 height 6
radio input "true"
click at [168, 97] on span "False" at bounding box center [175, 93] width 15 height 7
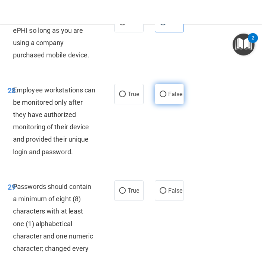
click at [166, 97] on input "False" at bounding box center [163, 95] width 7 height 6
radio input "true"
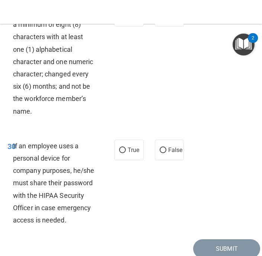
scroll to position [2976, 0]
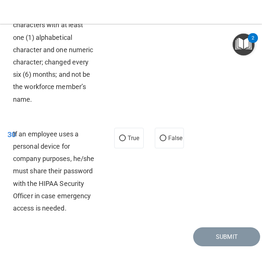
click at [123, 15] on label "True" at bounding box center [128, 4] width 29 height 20
click at [123, 7] on input "True" at bounding box center [122, 5] width 7 height 6
radio input "true"
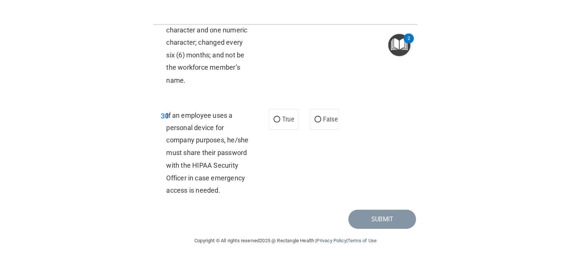
scroll to position [3132, 0]
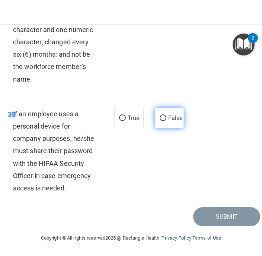
click at [174, 114] on span "False" at bounding box center [175, 117] width 15 height 7
click at [166, 115] on input "False" at bounding box center [163, 118] width 7 height 6
radio input "true"
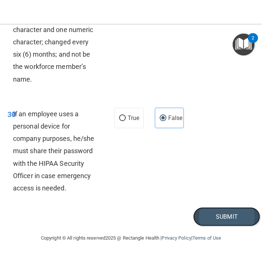
click at [221, 220] on button "Submit" at bounding box center [226, 216] width 67 height 19
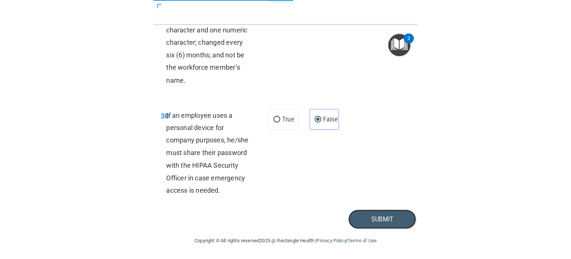
scroll to position [1955, 0]
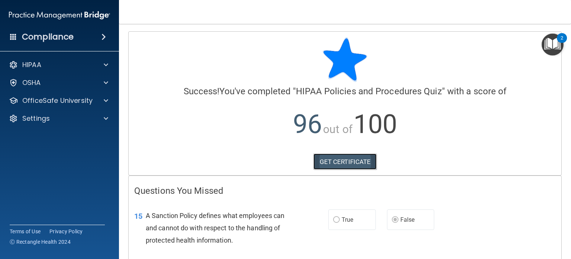
click at [333, 159] on link "GET CERTIFICATE" at bounding box center [346, 161] width 64 height 16
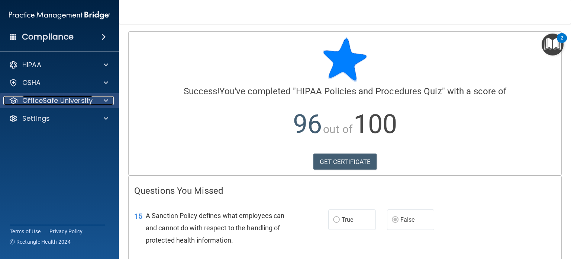
click at [69, 96] on p "OfficeSafe University" at bounding box center [57, 100] width 70 height 9
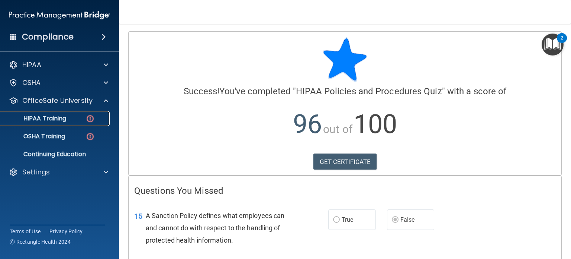
click at [63, 115] on p "HIPAA Training" at bounding box center [35, 118] width 61 height 7
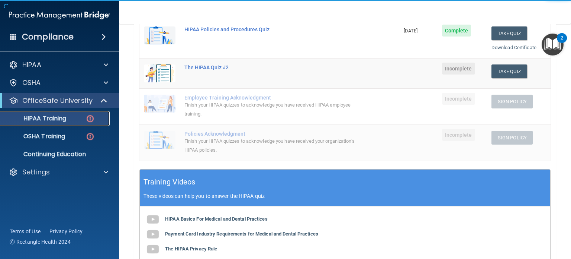
scroll to position [112, 0]
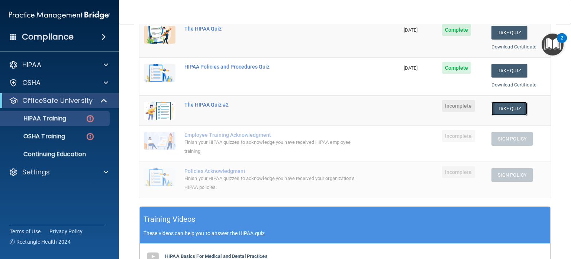
click at [510, 112] on button "Take Quiz" at bounding box center [510, 109] width 36 height 14
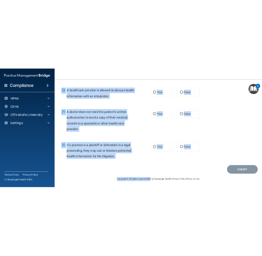
scroll to position [1794, 0]
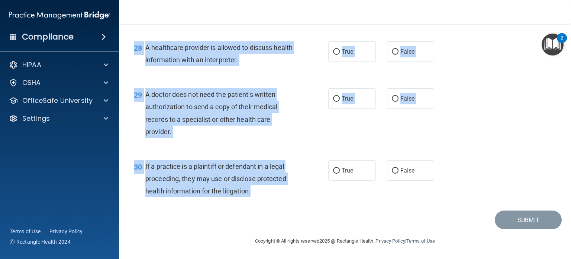
drag, startPoint x: 135, startPoint y: 39, endPoint x: 283, endPoint y: 193, distance: 213.6
copy form "The HIPAA Quiz #2 This quiz doesn’t expire until . Are you sure you want to tak…"
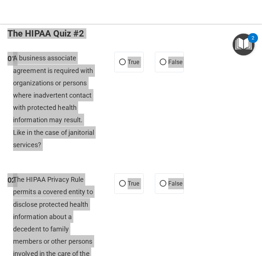
scroll to position [0, 0]
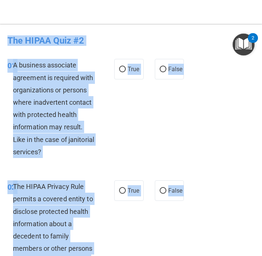
click at [124, 105] on div "01 A business associate agreement is required with organizations or persons whe…" at bounding box center [131, 109] width 258 height 121
click at [154, 92] on div "01 A business associate agreement is required with organizations or persons whe…" at bounding box center [131, 109] width 258 height 121
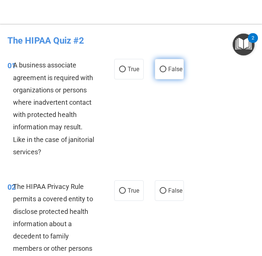
click at [160, 64] on label "False" at bounding box center [169, 69] width 29 height 20
click at [160, 67] on input "False" at bounding box center [163, 70] width 7 height 6
radio input "true"
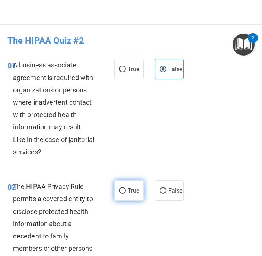
click at [123, 187] on label "True" at bounding box center [128, 190] width 29 height 20
click at [123, 188] on input "True" at bounding box center [122, 191] width 7 height 6
radio input "true"
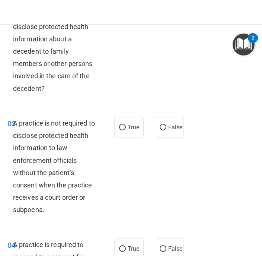
scroll to position [186, 0]
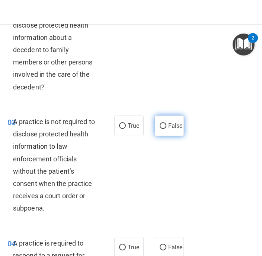
click at [174, 125] on span "False" at bounding box center [175, 125] width 15 height 7
click at [166, 125] on input "False" at bounding box center [163, 126] width 7 height 6
radio input "true"
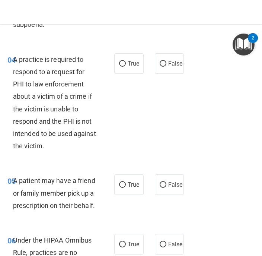
scroll to position [372, 0]
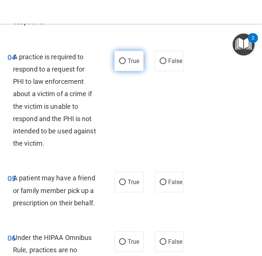
click at [115, 64] on label "True" at bounding box center [128, 61] width 29 height 20
click at [119, 64] on input "True" at bounding box center [122, 61] width 7 height 6
radio input "true"
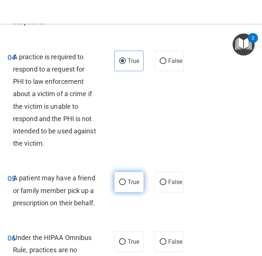
click at [129, 183] on span "True" at bounding box center [134, 181] width 12 height 7
click at [126, 183] on input "True" at bounding box center [122, 182] width 7 height 6
radio input "true"
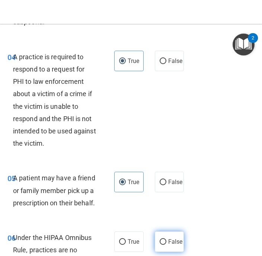
click at [162, 244] on input "False" at bounding box center [163, 242] width 7 height 6
radio input "true"
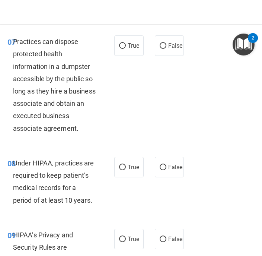
scroll to position [670, 0]
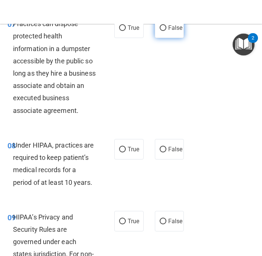
click at [168, 31] on span "False" at bounding box center [175, 27] width 15 height 7
click at [165, 31] on input "False" at bounding box center [163, 28] width 7 height 6
radio input "true"
click at [175, 159] on label "False" at bounding box center [169, 149] width 29 height 20
click at [166, 152] on input "False" at bounding box center [163, 150] width 7 height 6
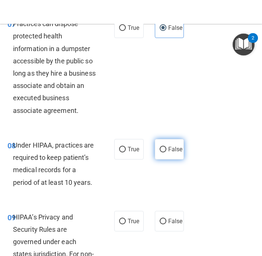
radio input "true"
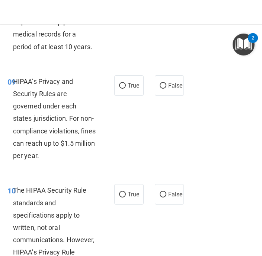
scroll to position [818, 0]
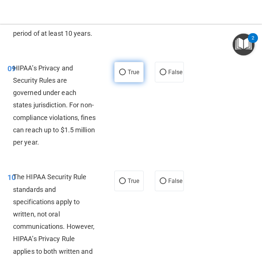
click at [118, 82] on label "True" at bounding box center [128, 72] width 29 height 20
click at [119, 75] on input "True" at bounding box center [122, 73] width 7 height 6
radio input "true"
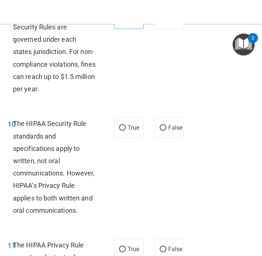
scroll to position [930, 0]
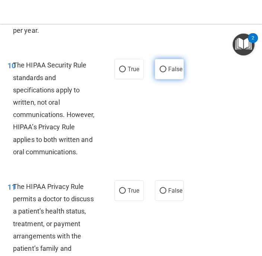
click at [168, 73] on span "False" at bounding box center [175, 68] width 15 height 7
click at [164, 72] on input "False" at bounding box center [163, 70] width 7 height 6
radio input "true"
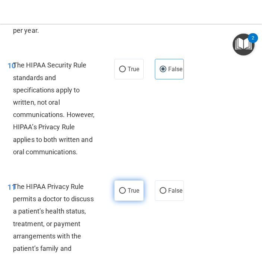
click at [115, 200] on label "True" at bounding box center [128, 190] width 29 height 20
click at [119, 193] on input "True" at bounding box center [122, 191] width 7 height 6
radio input "true"
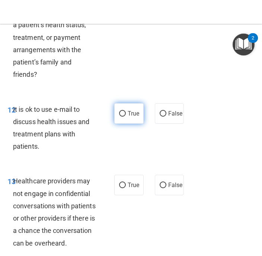
click at [131, 117] on span "True" at bounding box center [134, 113] width 12 height 7
click at [126, 116] on input "True" at bounding box center [122, 114] width 7 height 6
radio input "true"
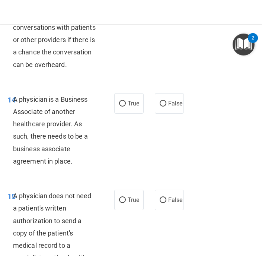
scroll to position [1302, 0]
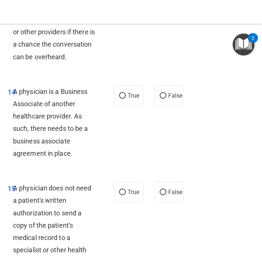
radio input "true"
click at [156, 145] on div "14 A physician is a Business Associate of another healthcare provider. As such,…" at bounding box center [131, 124] width 258 height 96
click at [164, 106] on label "False" at bounding box center [169, 95] width 29 height 20
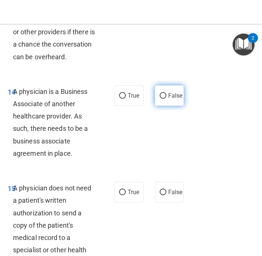
click at [164, 99] on input "False" at bounding box center [163, 96] width 7 height 6
radio input "true"
click at [134, 242] on div "15 A physician does not need a patient's written authorization to send a copy o…" at bounding box center [131, 232] width 258 height 121
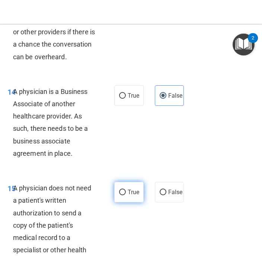
click at [134, 202] on label "True" at bounding box center [128, 192] width 29 height 20
click at [126, 195] on input "True" at bounding box center [122, 192] width 7 height 6
radio input "true"
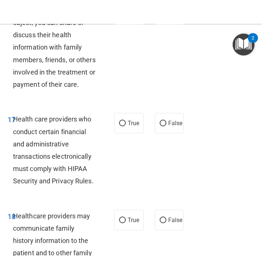
scroll to position [1638, 0]
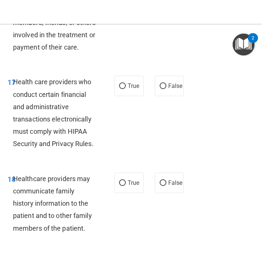
radio input "true"
click at [122, 89] on input "True" at bounding box center [122, 86] width 7 height 6
radio input "true"
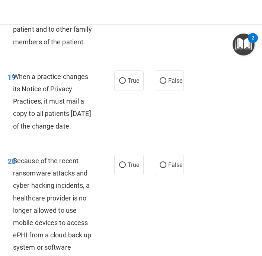
scroll to position [1861, 0]
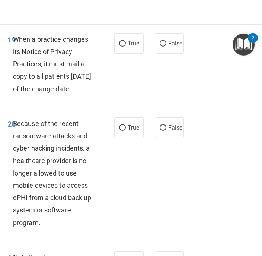
radio input "true"
click at [173, 47] on span "False" at bounding box center [175, 43] width 15 height 7
click at [166, 46] on input "False" at bounding box center [163, 44] width 7 height 6
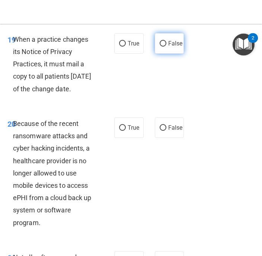
radio input "true"
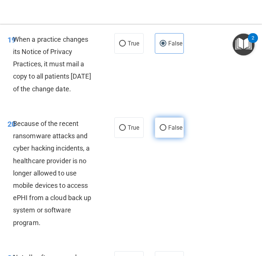
click at [172, 138] on label "False" at bounding box center [169, 127] width 29 height 20
click at [166, 131] on input "False" at bounding box center [163, 128] width 7 height 6
radio input "true"
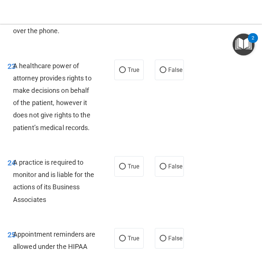
scroll to position [2159, 0]
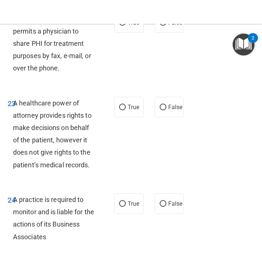
radio input "true"
click at [121, 26] on input "True" at bounding box center [122, 23] width 7 height 6
radio input "true"
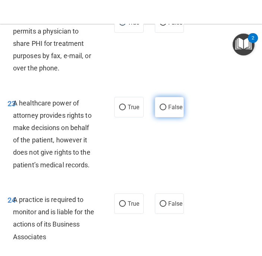
click at [170, 110] on span "False" at bounding box center [175, 106] width 15 height 7
click at [166, 110] on input "False" at bounding box center [163, 108] width 7 height 6
radio input "true"
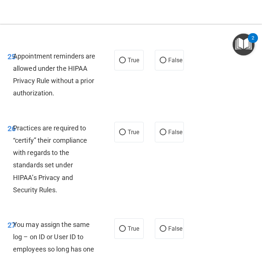
scroll to position [2382, 0]
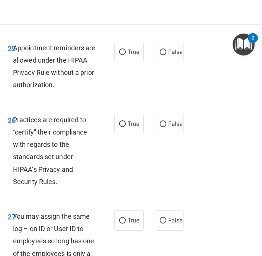
radio input "true"
click at [131, 55] on span "True" at bounding box center [134, 51] width 12 height 7
click at [126, 55] on input "True" at bounding box center [122, 52] width 7 height 6
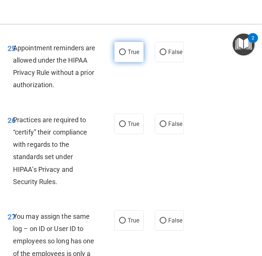
radio input "true"
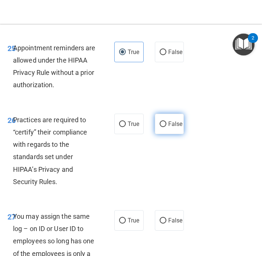
click at [171, 127] on span "False" at bounding box center [175, 123] width 15 height 7
click at [166, 127] on input "False" at bounding box center [163, 124] width 7 height 6
radio input "true"
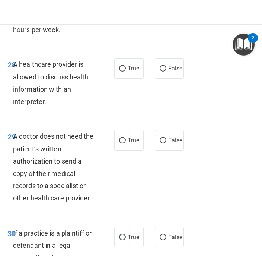
scroll to position [2679, 0]
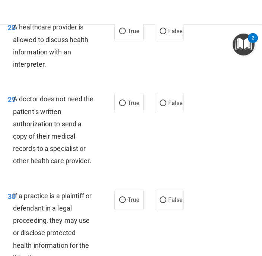
radio input "true"
click at [137, 41] on label "True" at bounding box center [128, 31] width 29 height 20
click at [126, 34] on input "True" at bounding box center [122, 32] width 7 height 6
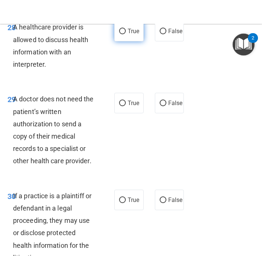
radio input "true"
click at [129, 113] on label "True" at bounding box center [128, 103] width 29 height 20
click at [126, 106] on input "True" at bounding box center [122, 103] width 7 height 6
radio input "true"
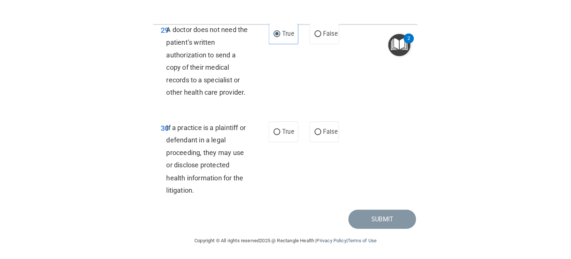
scroll to position [2860, 0]
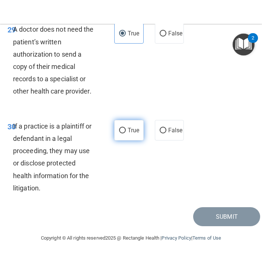
click at [134, 134] on label "True" at bounding box center [128, 130] width 29 height 20
click at [126, 133] on input "True" at bounding box center [122, 131] width 7 height 6
radio input "true"
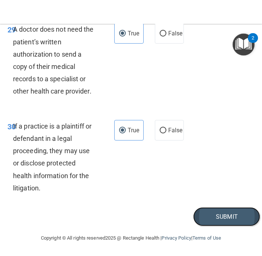
click at [216, 223] on button "Submit" at bounding box center [226, 216] width 67 height 19
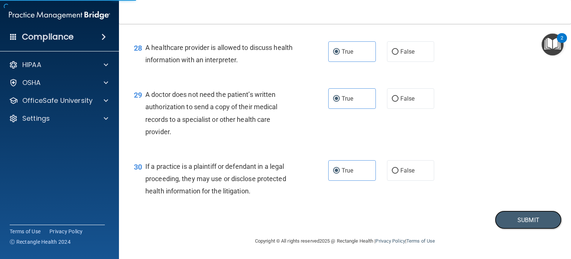
scroll to position [1794, 0]
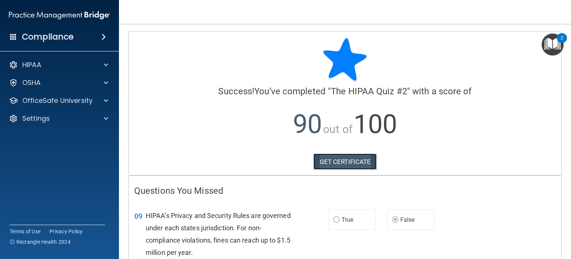
click at [355, 157] on link "GET CERTIFICATE" at bounding box center [346, 161] width 64 height 16
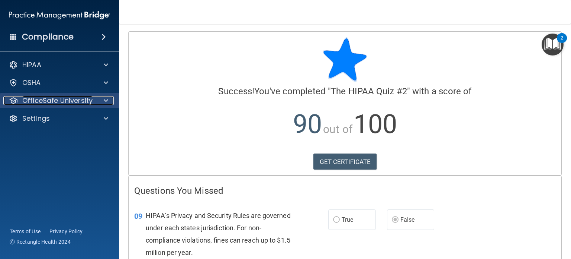
click at [32, 96] on p "OfficeSafe University" at bounding box center [57, 100] width 70 height 9
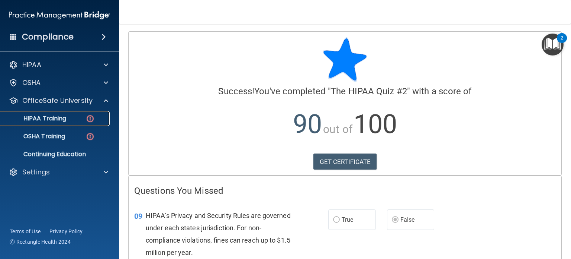
click at [57, 120] on p "HIPAA Training" at bounding box center [35, 118] width 61 height 7
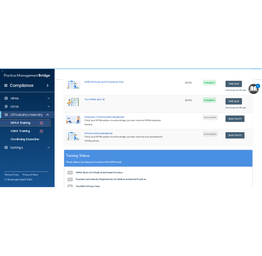
scroll to position [112, 0]
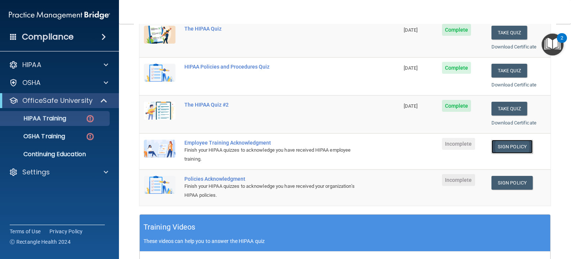
click at [492, 142] on link "Sign Policy" at bounding box center [512, 146] width 41 height 14
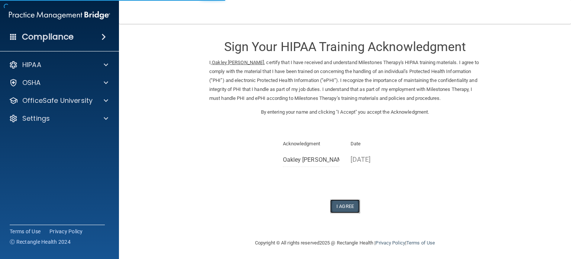
click at [338, 206] on button "I Agree" at bounding box center [345, 206] width 30 height 14
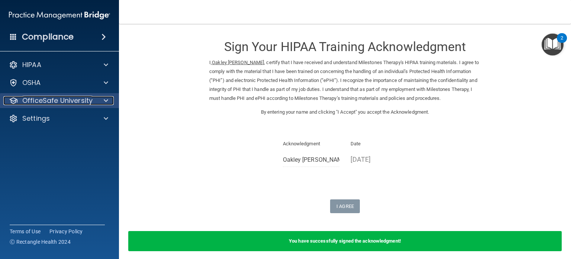
click at [56, 101] on p "OfficeSafe University" at bounding box center [57, 100] width 70 height 9
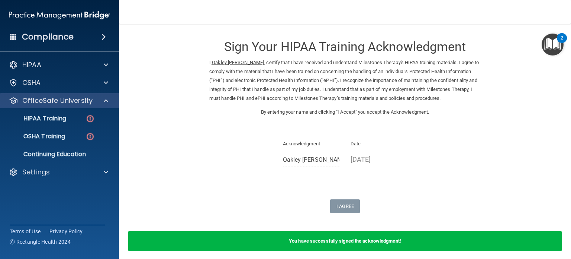
click at [54, 107] on div "OfficeSafe University" at bounding box center [59, 100] width 119 height 15
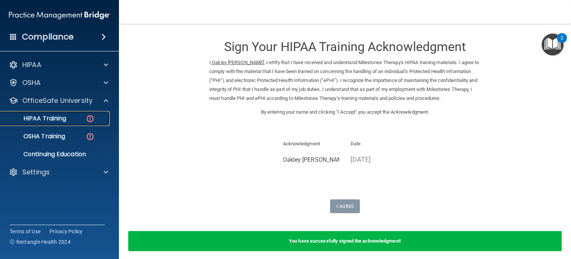
click at [58, 121] on p "HIPAA Training" at bounding box center [35, 118] width 61 height 7
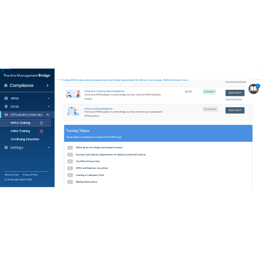
scroll to position [223, 0]
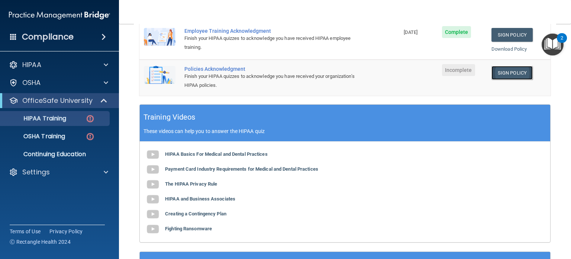
click at [499, 74] on link "Sign Policy" at bounding box center [512, 73] width 41 height 14
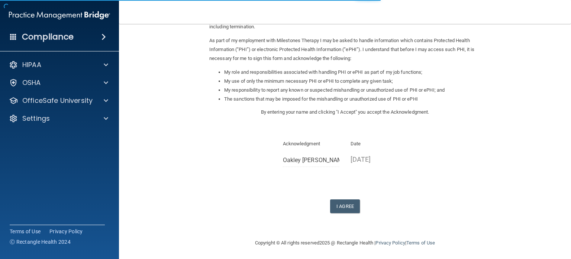
scroll to position [82, 0]
click at [345, 200] on button "I Agree" at bounding box center [345, 205] width 30 height 14
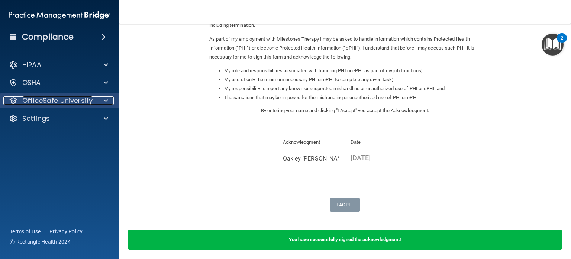
click at [71, 102] on p "OfficeSafe University" at bounding box center [57, 100] width 70 height 9
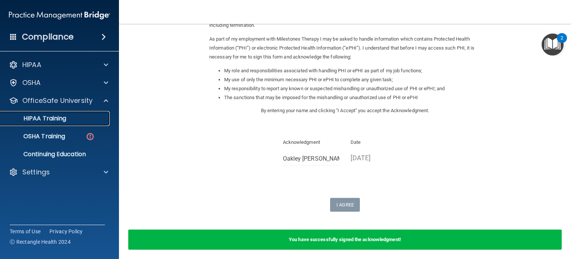
click at [61, 115] on p "HIPAA Training" at bounding box center [35, 118] width 61 height 7
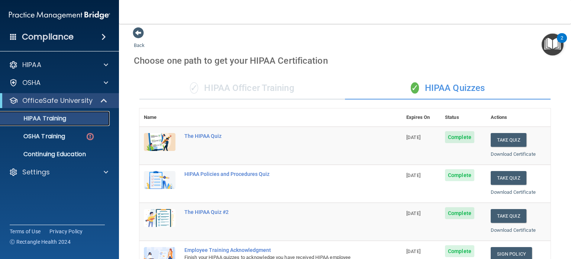
scroll to position [2, 0]
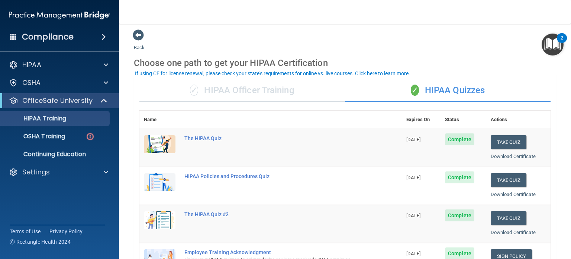
click at [227, 90] on div "✓ HIPAA Officer Training" at bounding box center [242, 90] width 206 height 22
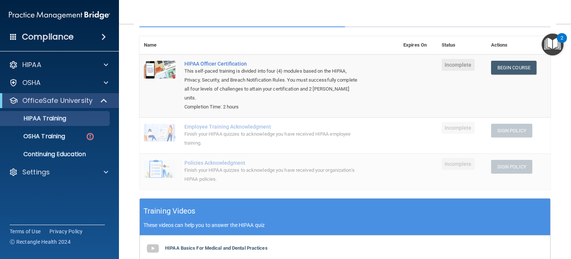
scroll to position [39, 0]
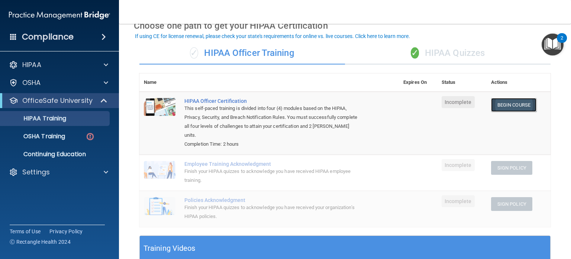
click at [504, 105] on link "Begin Course" at bounding box center [513, 105] width 45 height 14
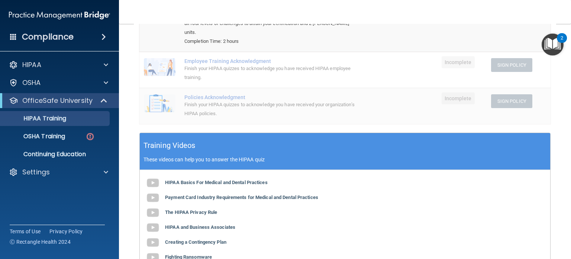
scroll to position [135, 0]
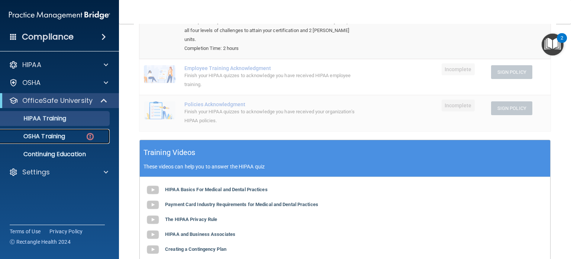
click at [61, 135] on p "OSHA Training" at bounding box center [35, 135] width 60 height 7
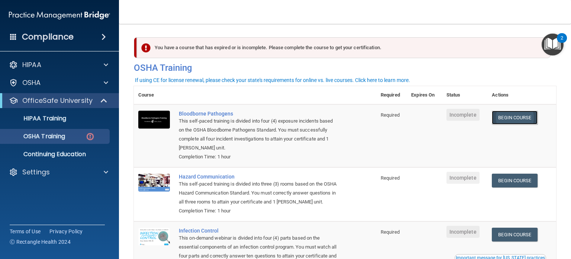
click at [505, 118] on link "Begin Course" at bounding box center [514, 117] width 45 height 14
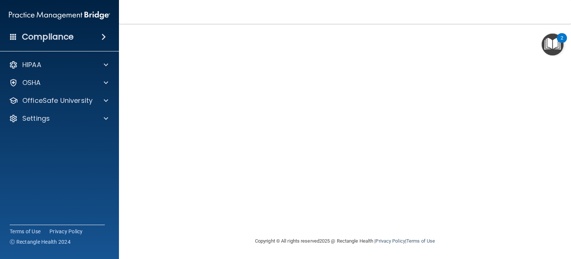
scroll to position [15, 0]
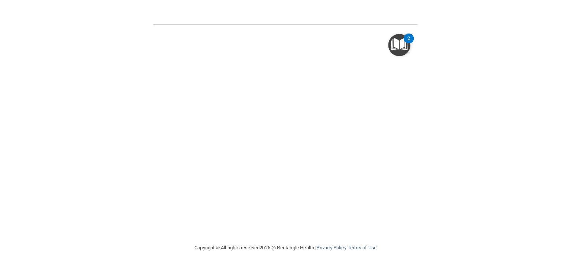
scroll to position [62, 0]
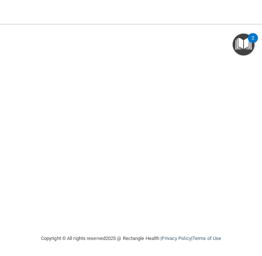
click at [232, 50] on img "Open Resource Center, 2 new notifications" at bounding box center [243, 44] width 22 height 22
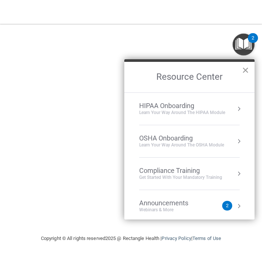
click at [244, 70] on button "×" at bounding box center [245, 70] width 7 height 12
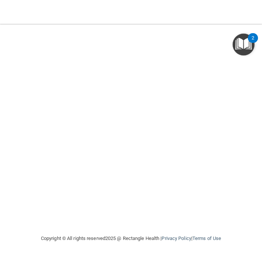
click at [233, 53] on img "Open Resource Center, 2 new notifications" at bounding box center [243, 44] width 22 height 22
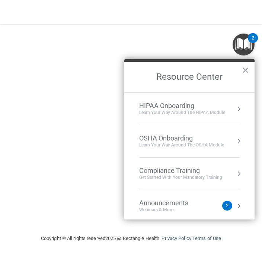
click at [246, 71] on button "×" at bounding box center [245, 70] width 7 height 12
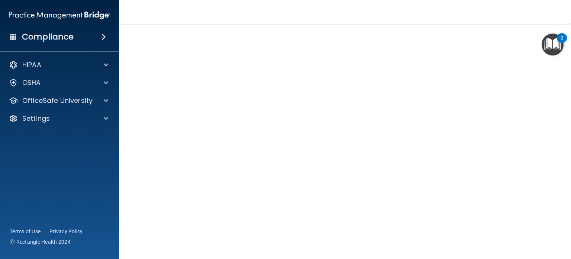
scroll to position [22, 0]
